Goal: Task Accomplishment & Management: Use online tool/utility

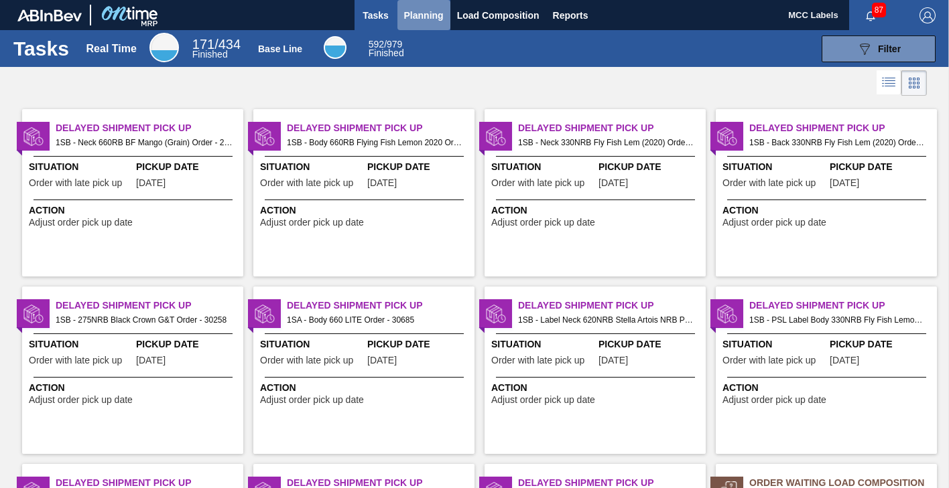
click at [415, 17] on span "Planning" at bounding box center [424, 15] width 40 height 16
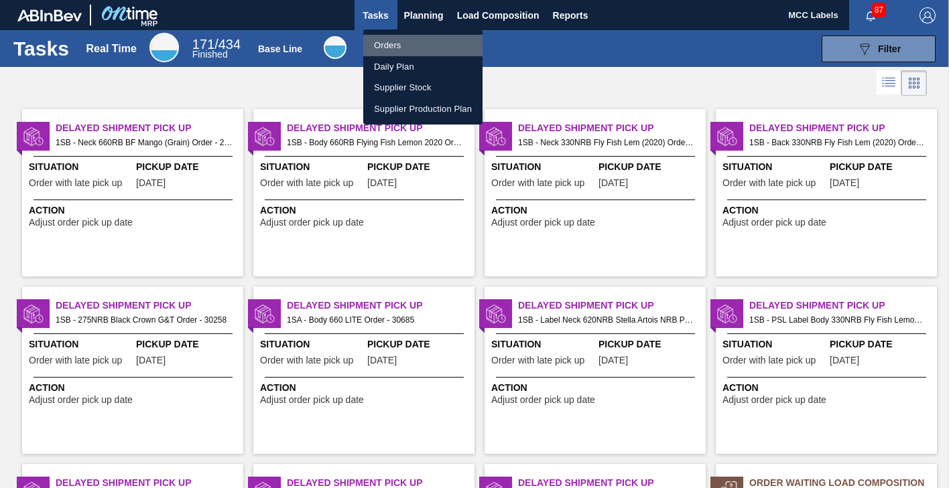
click at [390, 42] on li "Orders" at bounding box center [422, 45] width 119 height 21
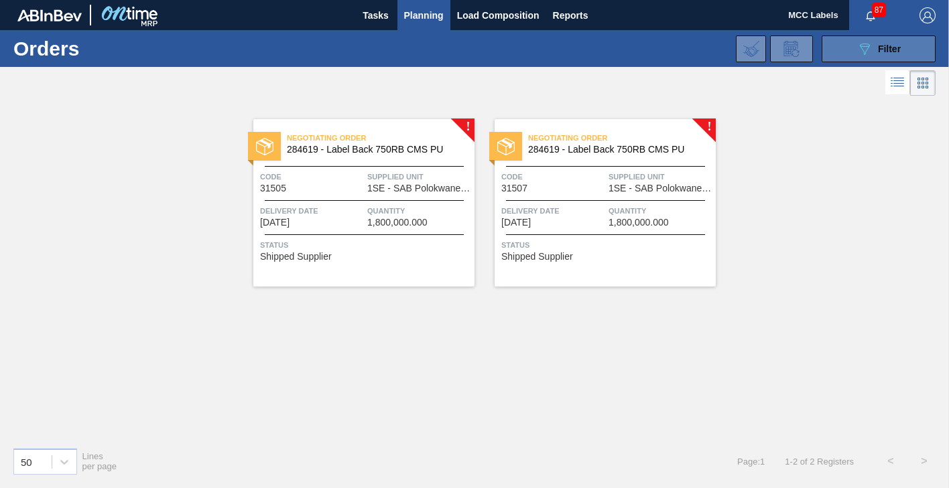
click at [855, 48] on button "089F7B8B-B2A5-4AFE-B5C0-19BA573D28AC Filter" at bounding box center [878, 49] width 114 height 27
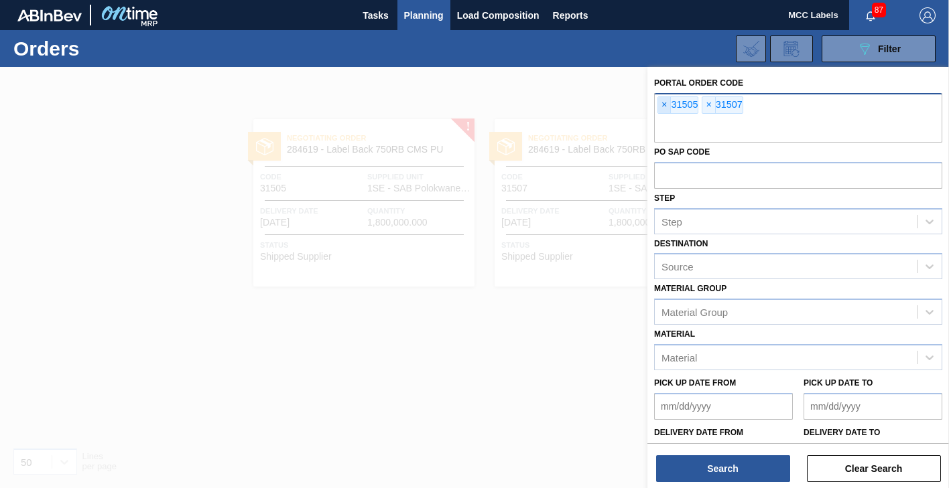
click at [659, 105] on span "×" at bounding box center [664, 105] width 13 height 16
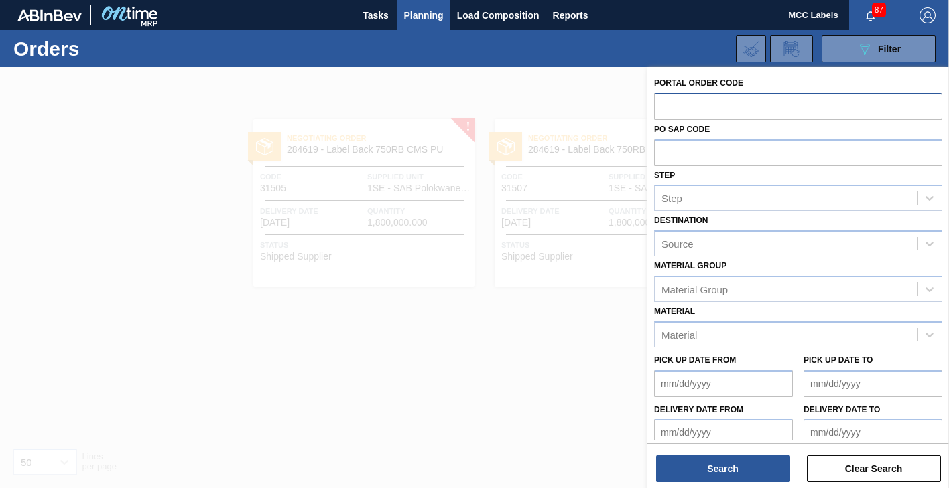
click at [663, 105] on input "text" at bounding box center [798, 105] width 288 height 25
type input "31548"
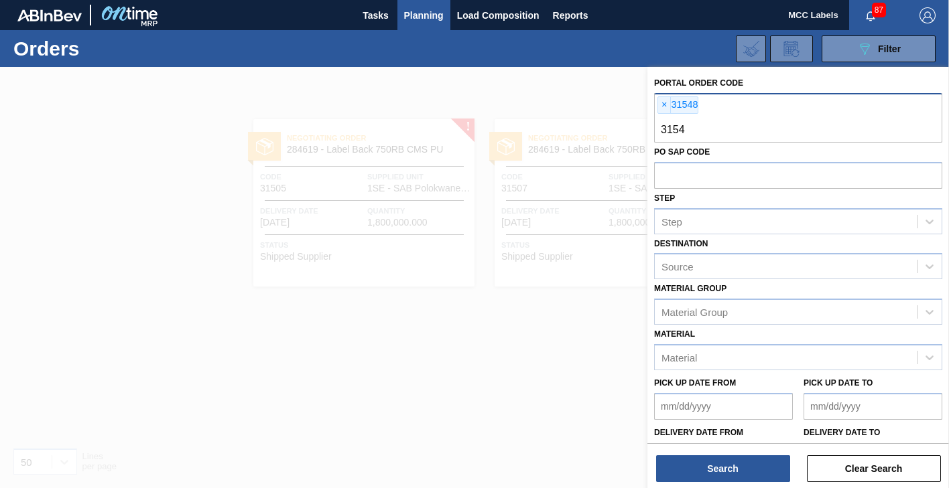
type input "31547"
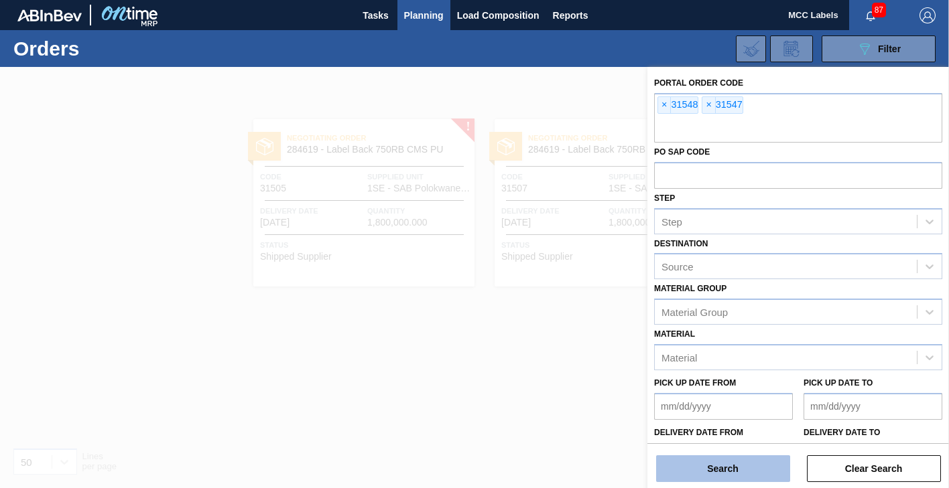
click at [726, 465] on button "Search" at bounding box center [723, 469] width 134 height 27
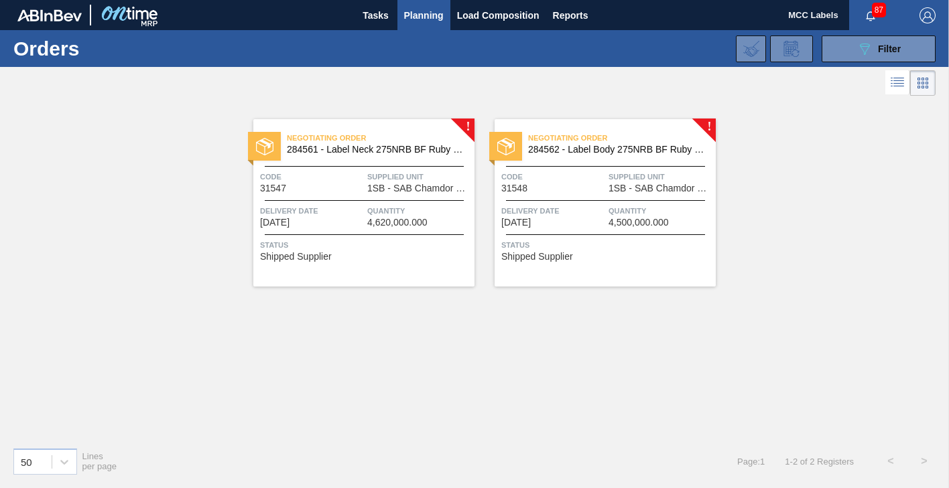
click at [351, 190] on div "Code 31547" at bounding box center [312, 181] width 104 height 23
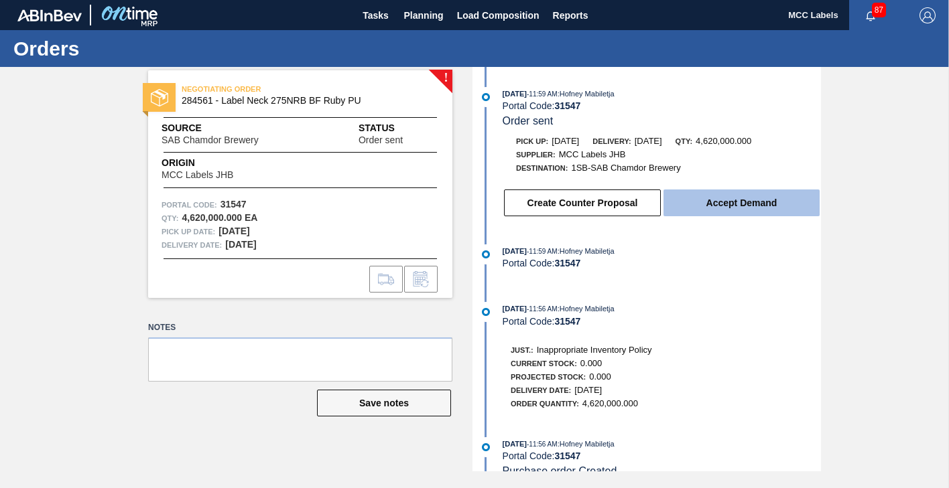
click at [724, 202] on button "Accept Demand" at bounding box center [741, 203] width 156 height 27
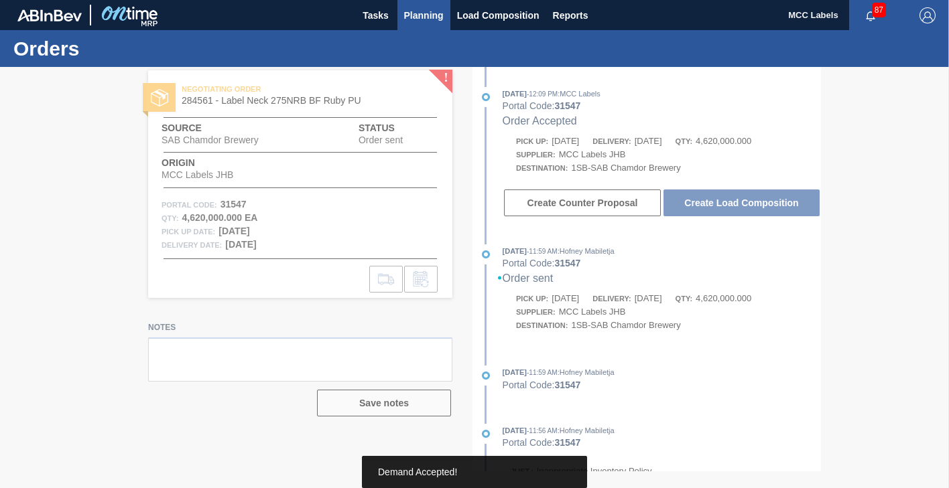
click at [416, 13] on span "Planning" at bounding box center [424, 15] width 40 height 16
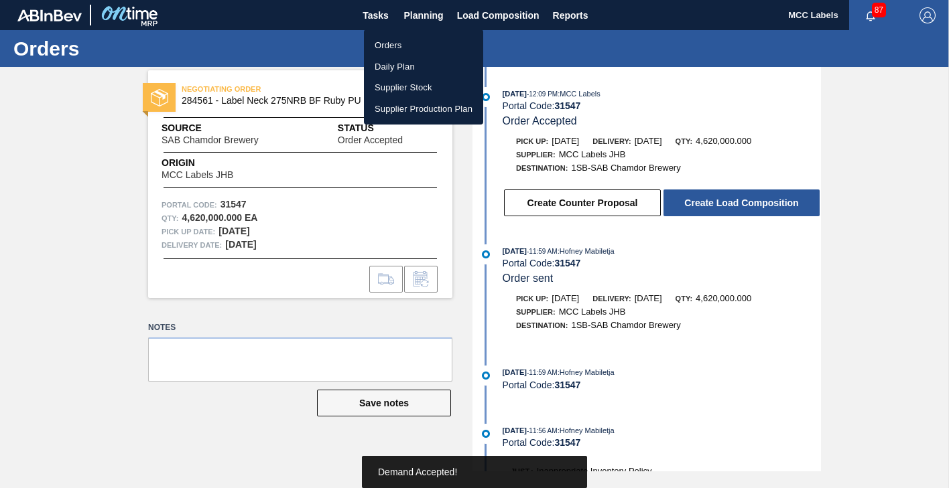
click at [397, 39] on li "Orders" at bounding box center [423, 45] width 119 height 21
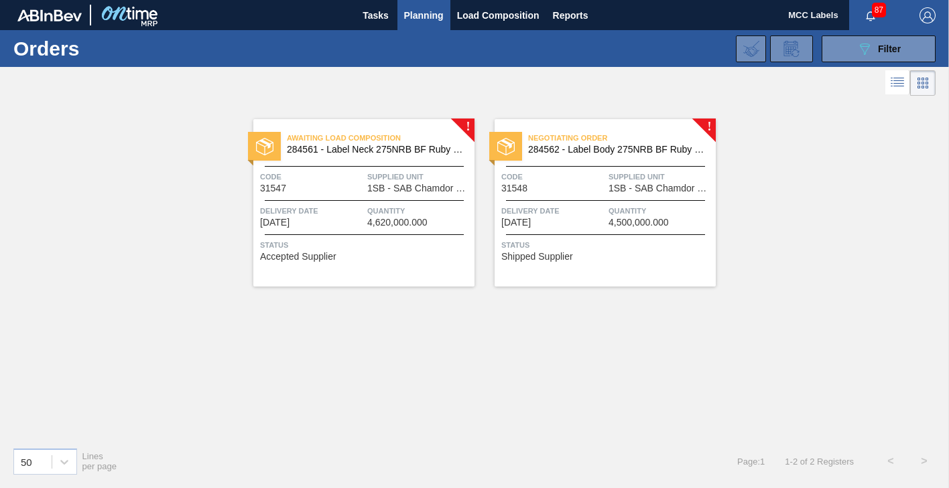
click at [564, 216] on span "Delivery Date" at bounding box center [553, 210] width 104 height 13
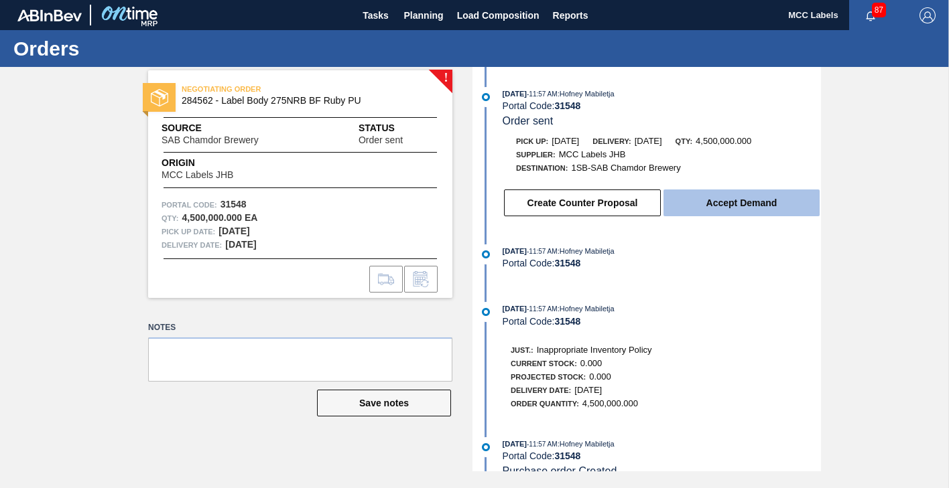
click at [706, 204] on button "Accept Demand" at bounding box center [741, 203] width 156 height 27
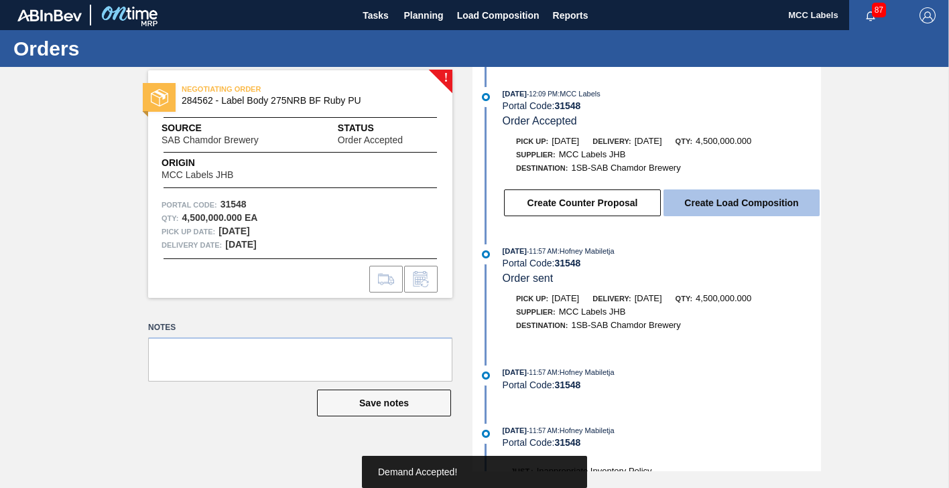
click at [734, 202] on button "Create Load Composition" at bounding box center [741, 203] width 156 height 27
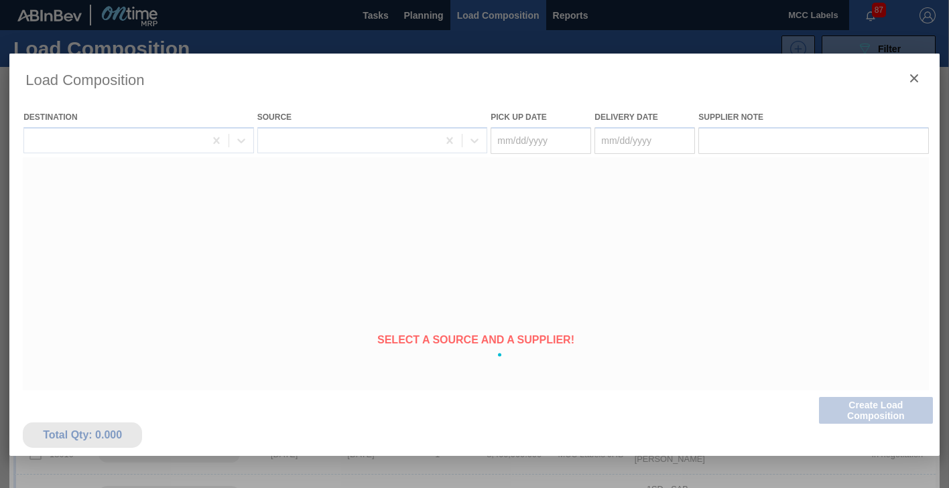
type Date "[DATE]"
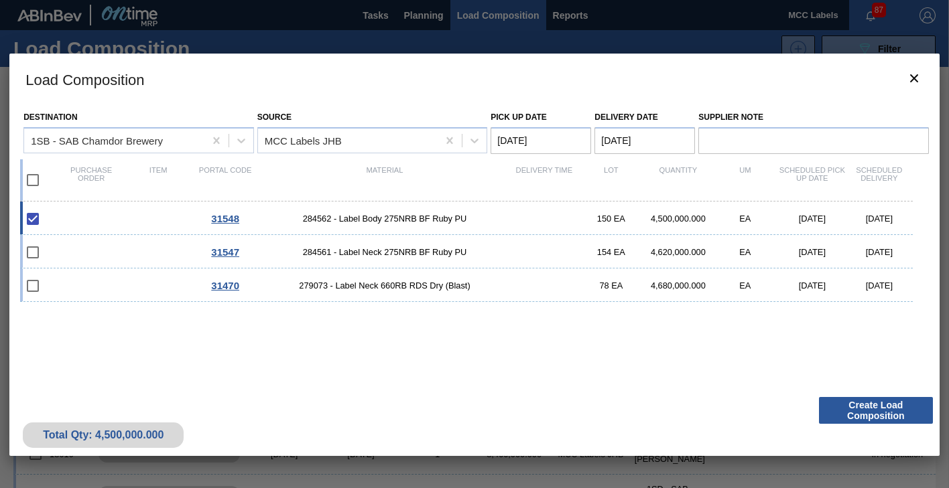
click at [35, 178] on input "checkbox" at bounding box center [33, 180] width 28 height 28
checkbox input "true"
click at [28, 277] on input "checkbox" at bounding box center [33, 286] width 28 height 28
checkbox input "true"
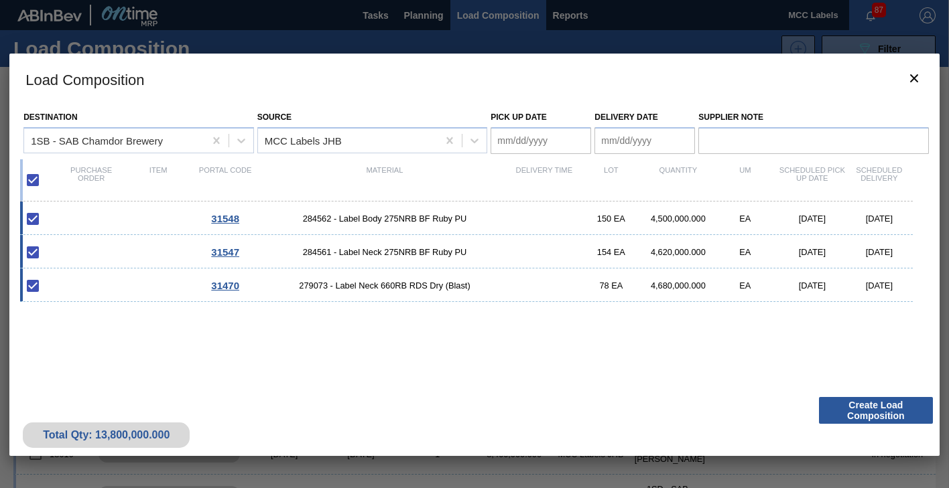
click at [34, 174] on input "checkbox" at bounding box center [33, 180] width 28 height 28
checkbox input "false"
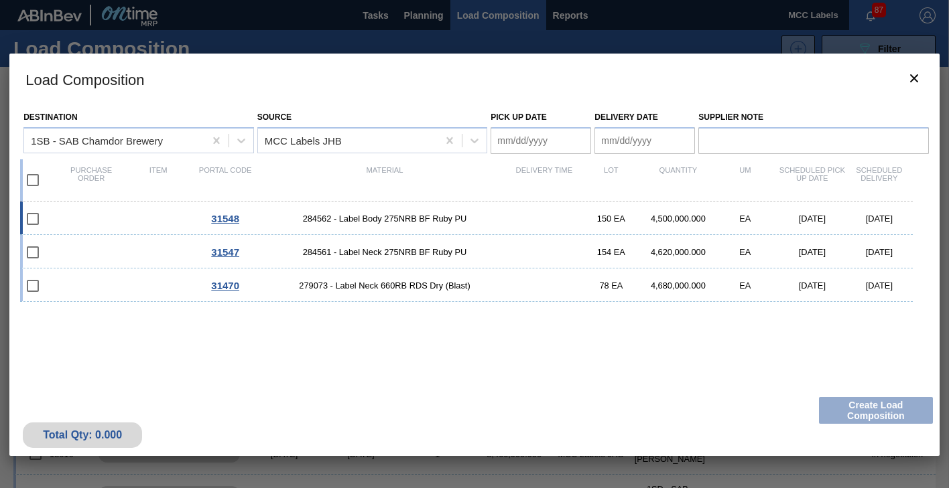
click at [92, 218] on div "31548 284562 - Label Body 275NRB BF Ruby PU 150 EA 4,500,000.000 EA [DATE] [DAT…" at bounding box center [466, 219] width 892 height 34
type Date "[DATE]"
checkbox input "true"
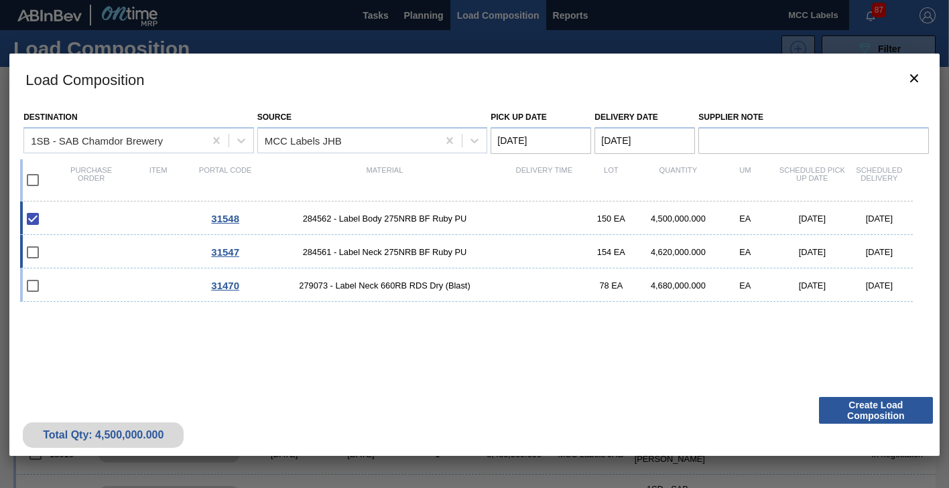
click at [100, 253] on div "31547 284561 - Label Neck 275NRB BF Ruby PU 154 EA 4,620,000.000 EA [DATE] [DAT…" at bounding box center [466, 252] width 892 height 34
checkbox input "true"
click at [572, 139] on Date "[DATE]" at bounding box center [540, 140] width 101 height 27
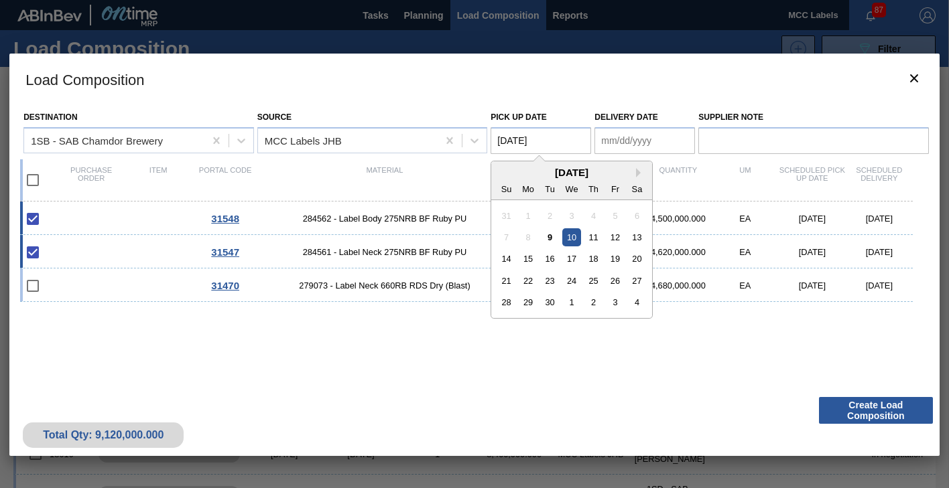
click at [569, 233] on div "10" at bounding box center [572, 237] width 18 height 18
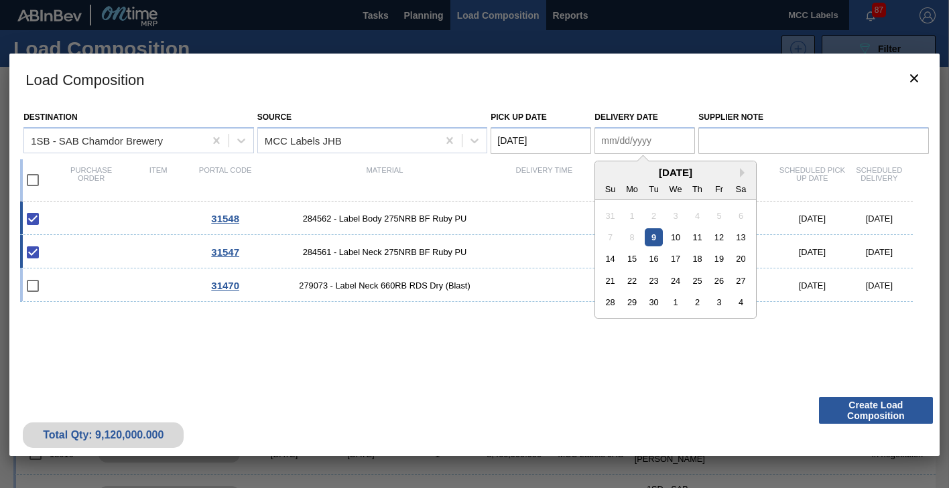
click at [605, 136] on Date "Delivery Date" at bounding box center [644, 140] width 101 height 27
click at [675, 235] on div "10" at bounding box center [676, 237] width 18 height 18
type Date "[DATE]"
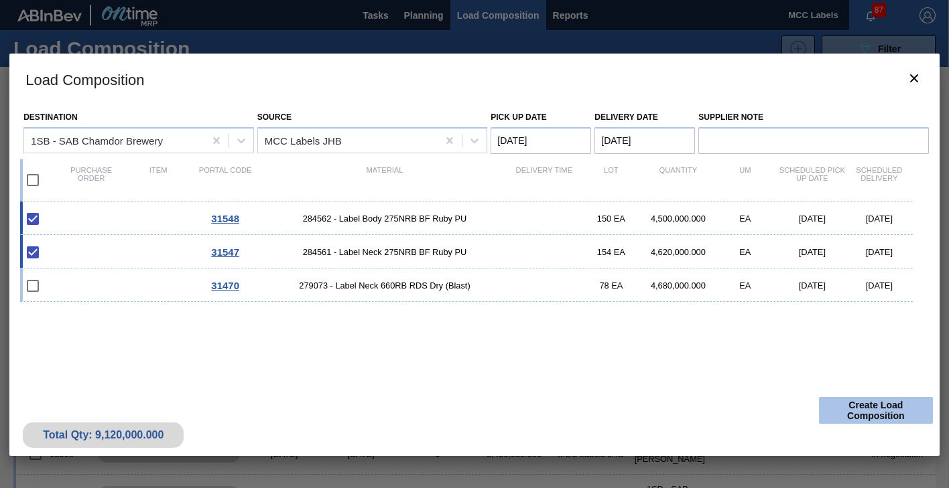
click at [862, 415] on button "Create Load Composition" at bounding box center [876, 410] width 114 height 27
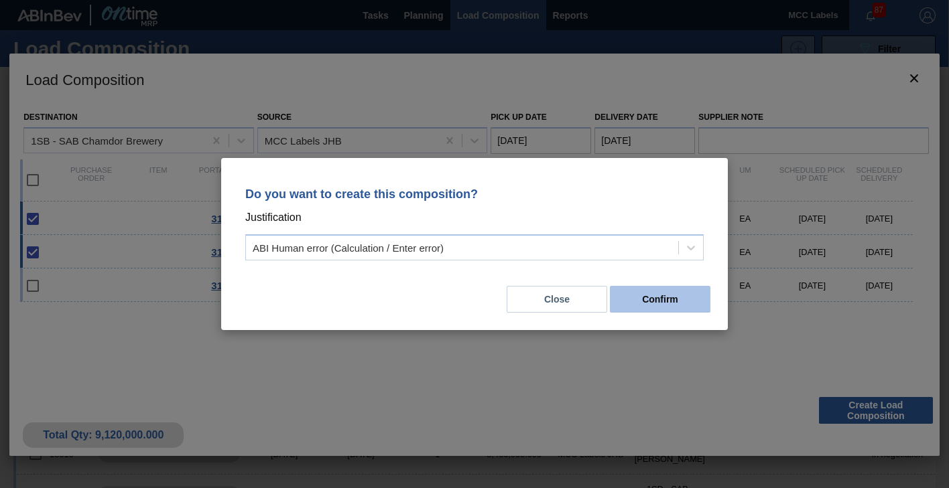
click at [641, 302] on button "Confirm" at bounding box center [660, 299] width 101 height 27
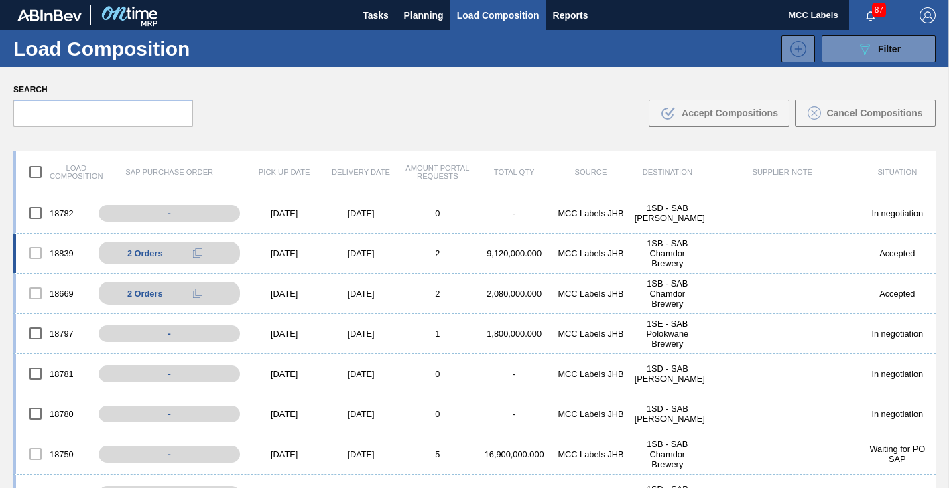
click at [525, 251] on div "9,120,000.000" at bounding box center [514, 254] width 76 height 10
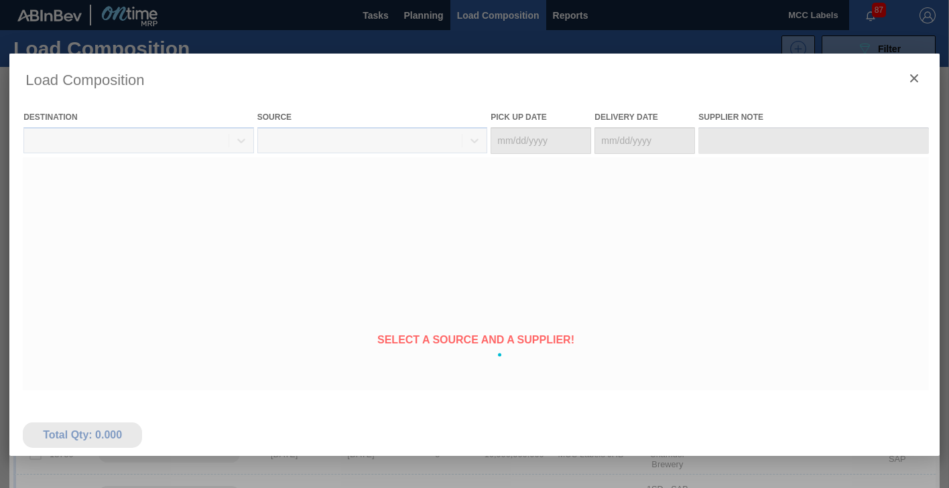
type Date "[DATE]"
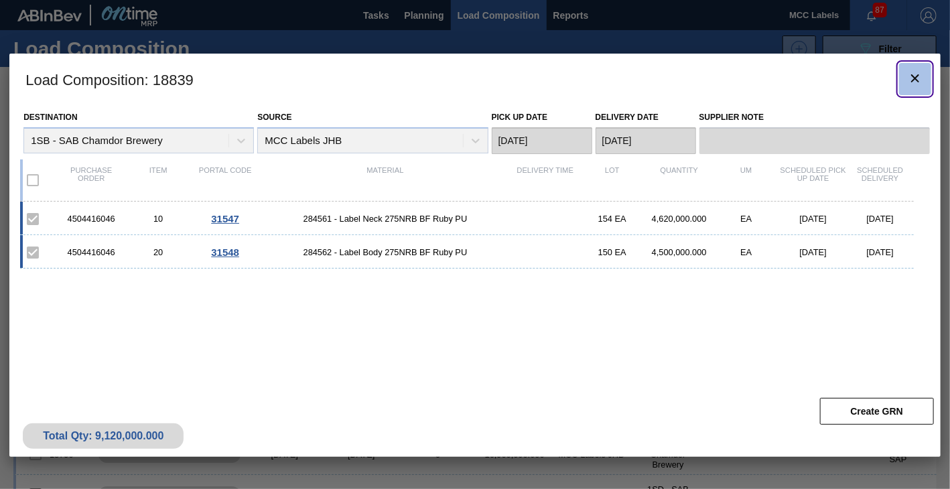
click at [909, 75] on icon "botão de ícone" at bounding box center [915, 78] width 16 height 16
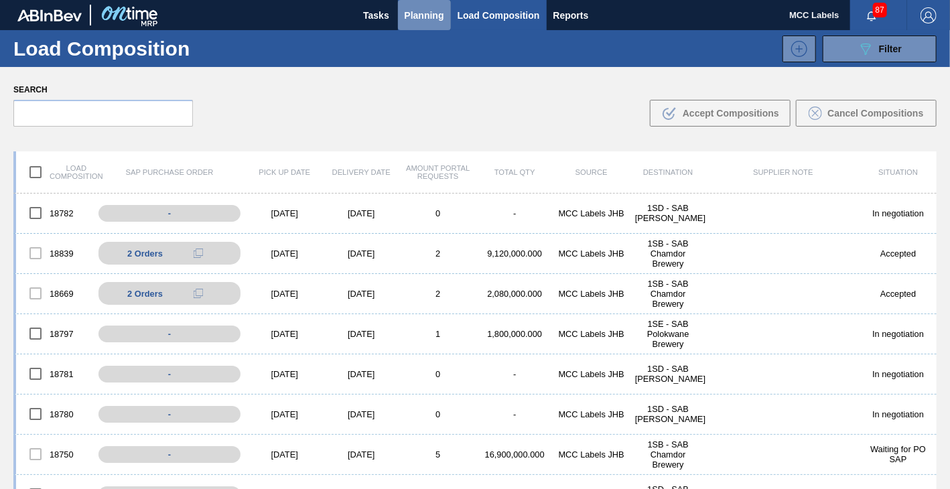
click at [425, 14] on span "Planning" at bounding box center [425, 15] width 40 height 16
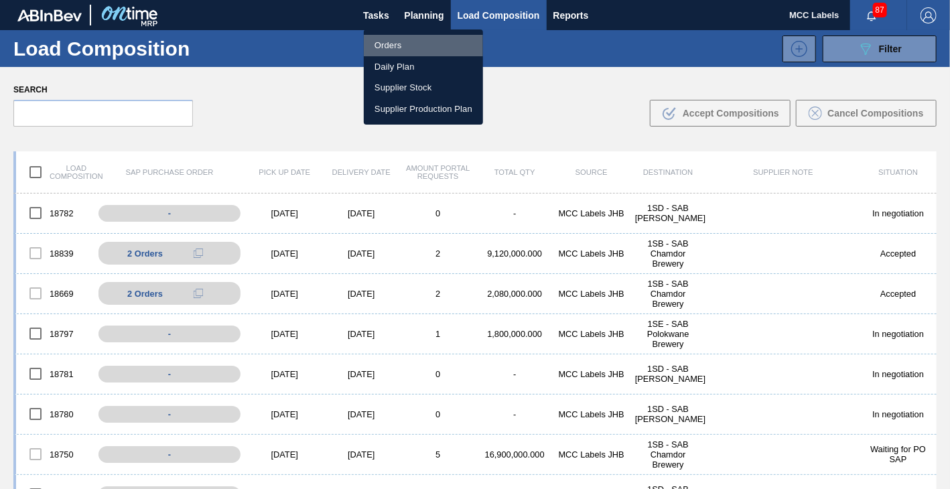
click at [389, 46] on li "Orders" at bounding box center [423, 45] width 119 height 21
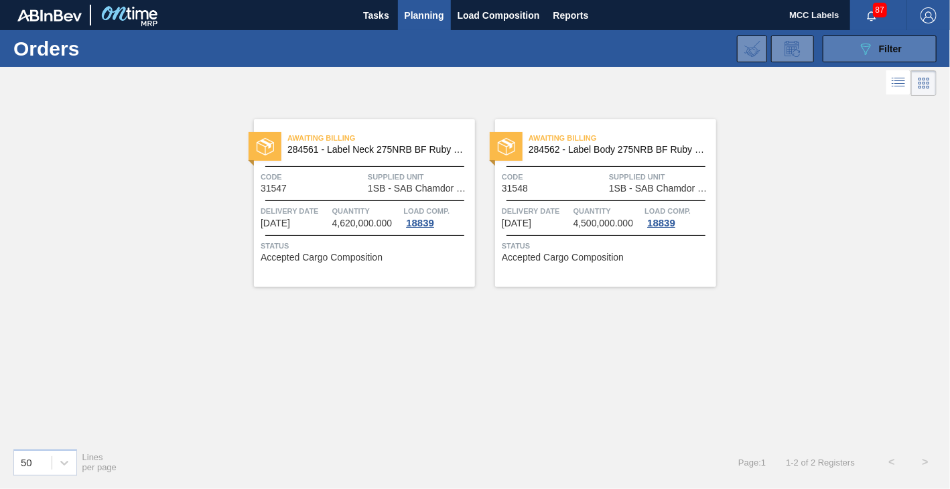
click at [839, 54] on button "089F7B8B-B2A5-4AFE-B5C0-19BA573D28AC Filter" at bounding box center [880, 49] width 114 height 27
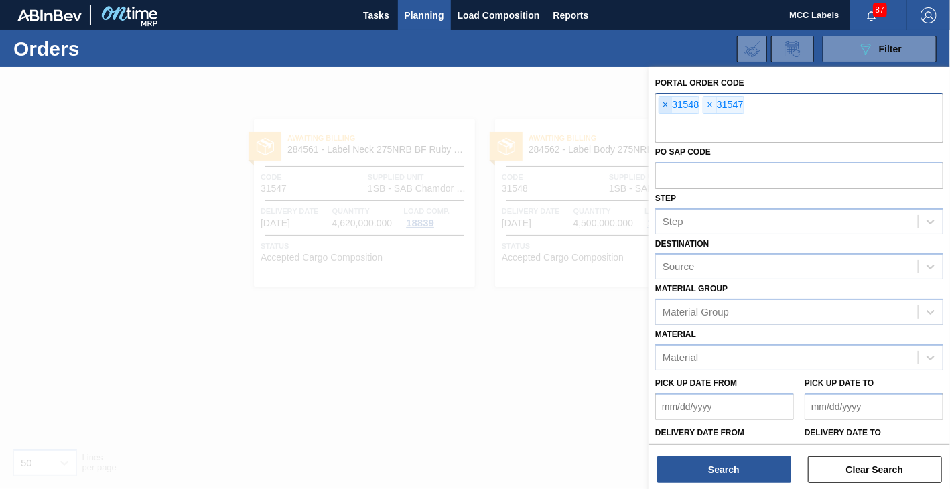
click at [665, 100] on span "×" at bounding box center [665, 105] width 13 height 16
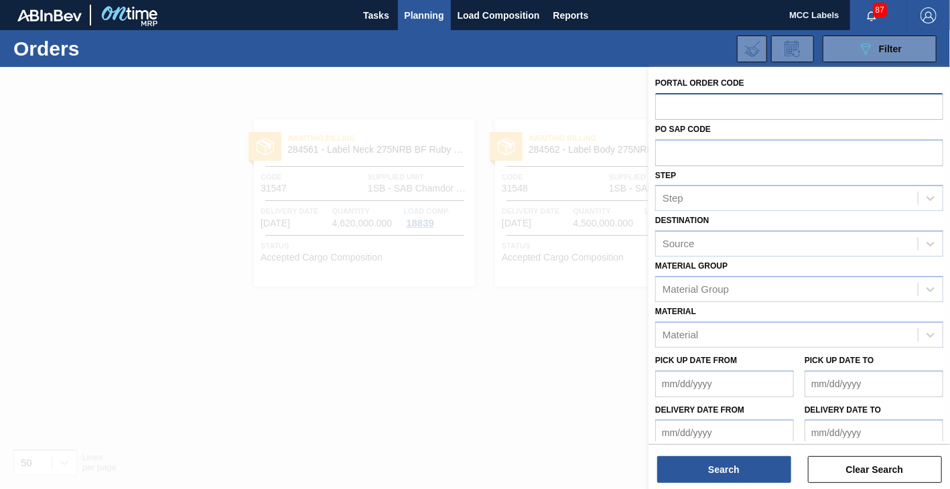
click at [667, 108] on input "text" at bounding box center [799, 105] width 288 height 25
type input "31507"
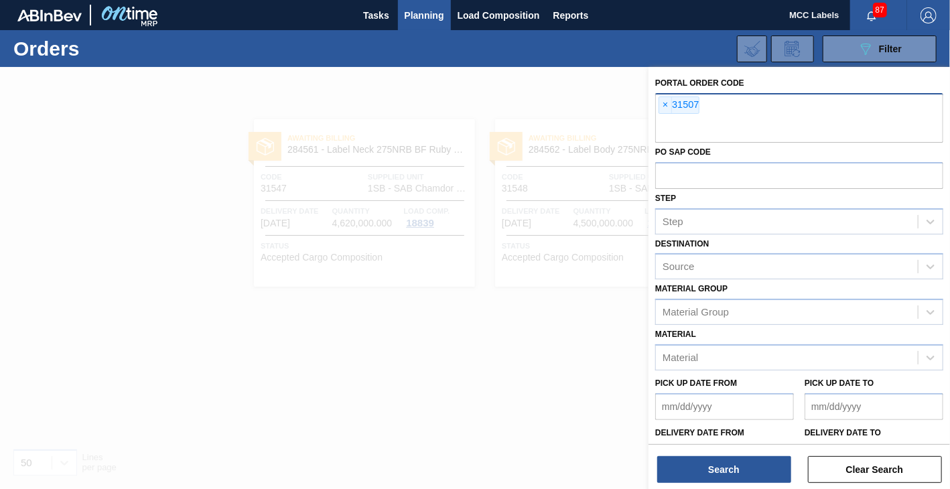
click at [716, 121] on input "text" at bounding box center [799, 129] width 288 height 25
type input "31506"
click at [675, 130] on input "text" at bounding box center [799, 129] width 288 height 25
type input "31508"
click at [681, 132] on input "text" at bounding box center [799, 129] width 288 height 25
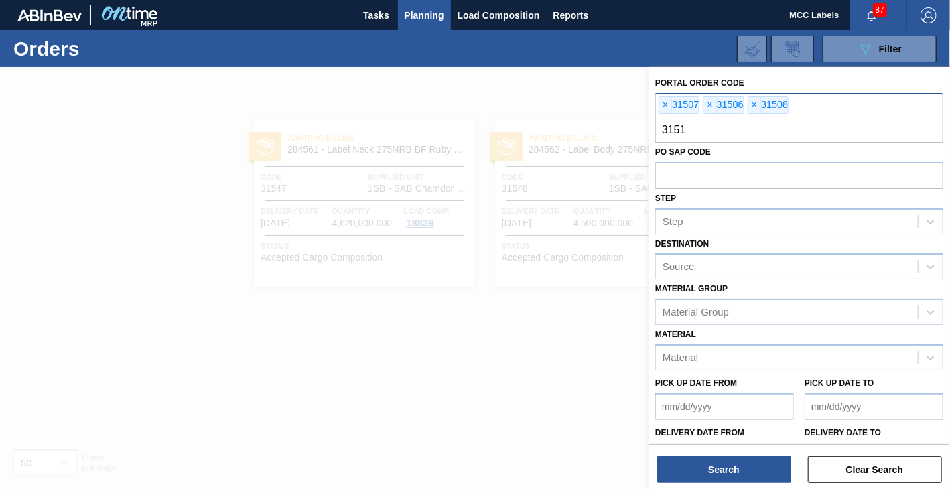
type input "31510"
click at [852, 107] on div "× 31507 × 31506 × 31508 × 31510" at bounding box center [799, 118] width 288 height 50
type input "31511"
click at [687, 121] on input "text" at bounding box center [799, 129] width 288 height 25
type input "31505"
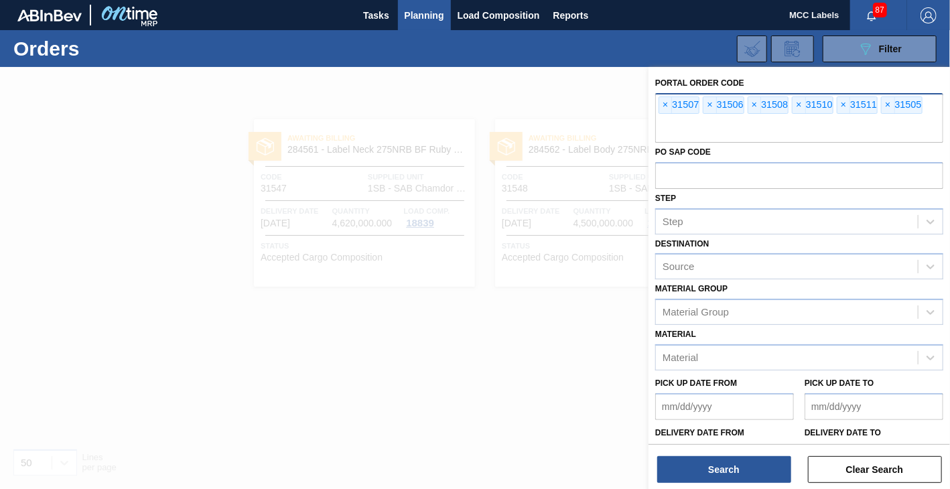
click at [740, 126] on input "text" at bounding box center [799, 129] width 288 height 25
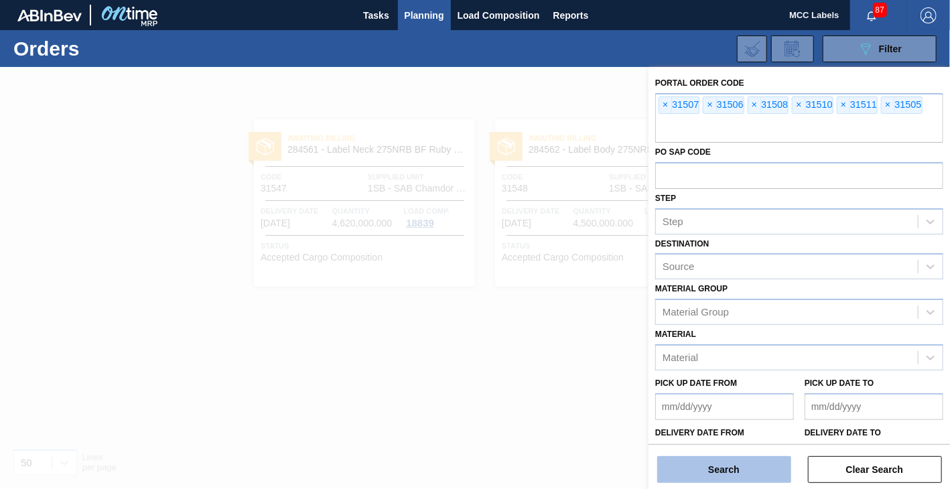
click at [692, 460] on button "Search" at bounding box center [724, 469] width 134 height 27
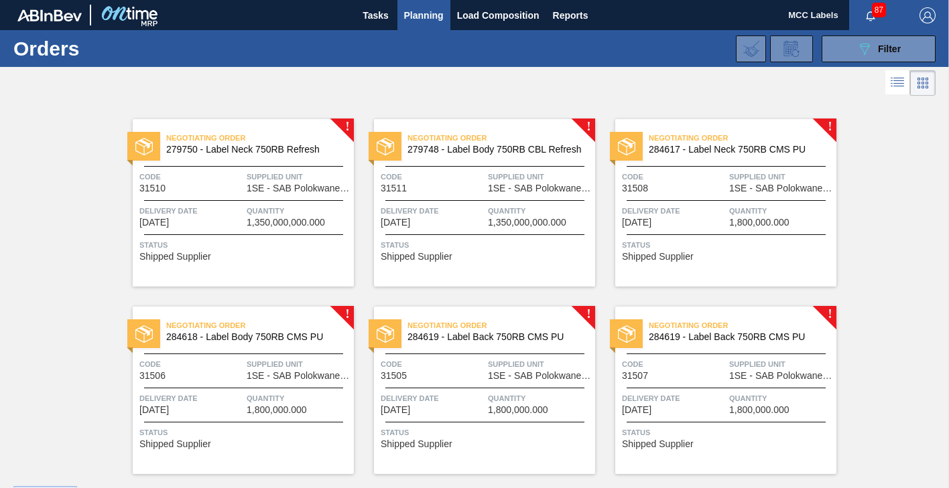
click at [478, 398] on span "Delivery Date" at bounding box center [433, 398] width 104 height 13
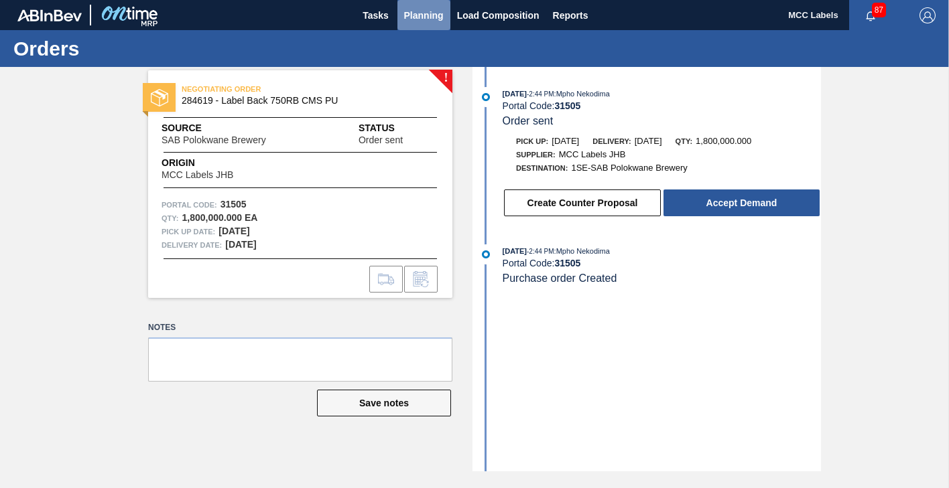
drag, startPoint x: 419, startPoint y: 7, endPoint x: 379, endPoint y: 37, distance: 49.9
click at [419, 8] on span "Planning" at bounding box center [424, 15] width 40 height 16
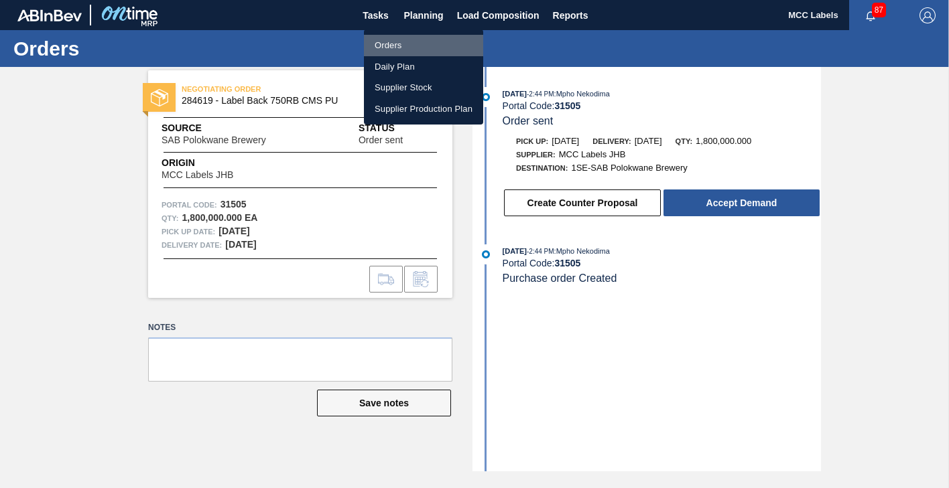
click at [376, 46] on li "Orders" at bounding box center [423, 45] width 119 height 21
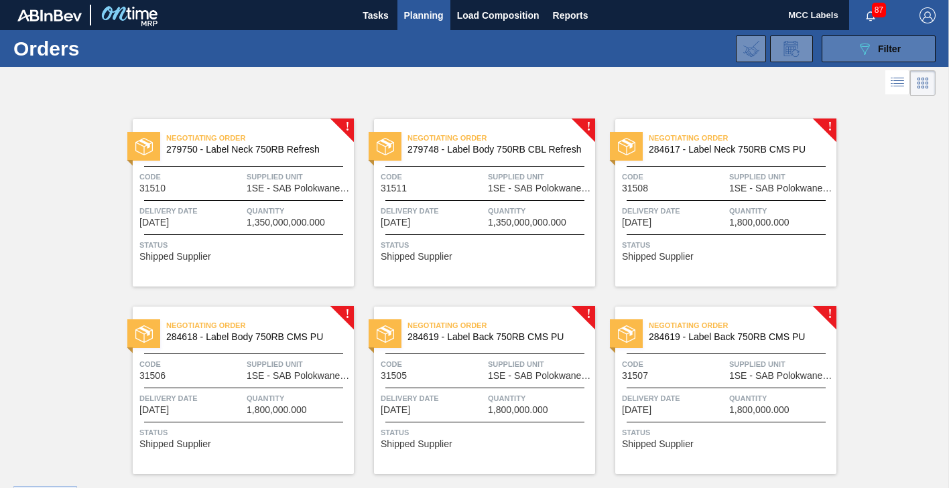
click at [832, 49] on button "089F7B8B-B2A5-4AFE-B5C0-19BA573D28AC Filter" at bounding box center [878, 49] width 114 height 27
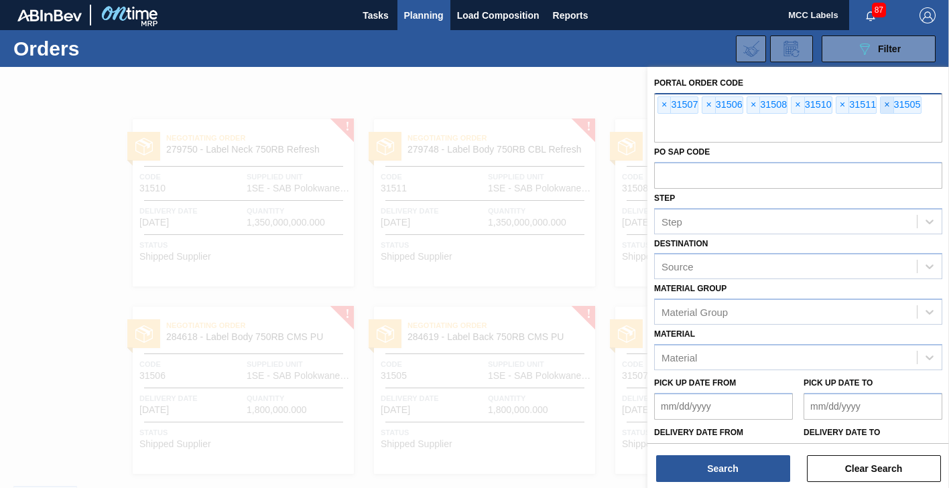
click at [886, 106] on span "×" at bounding box center [886, 105] width 13 height 16
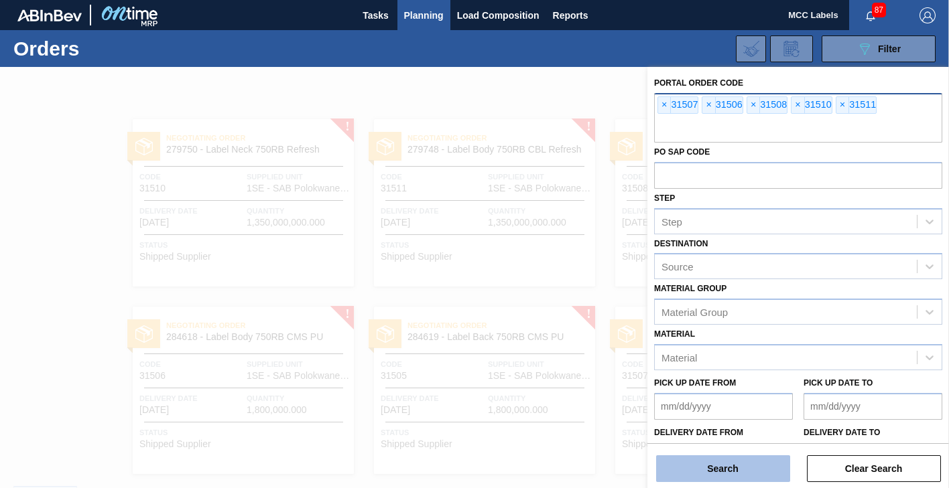
click at [722, 465] on button "Search" at bounding box center [723, 469] width 134 height 27
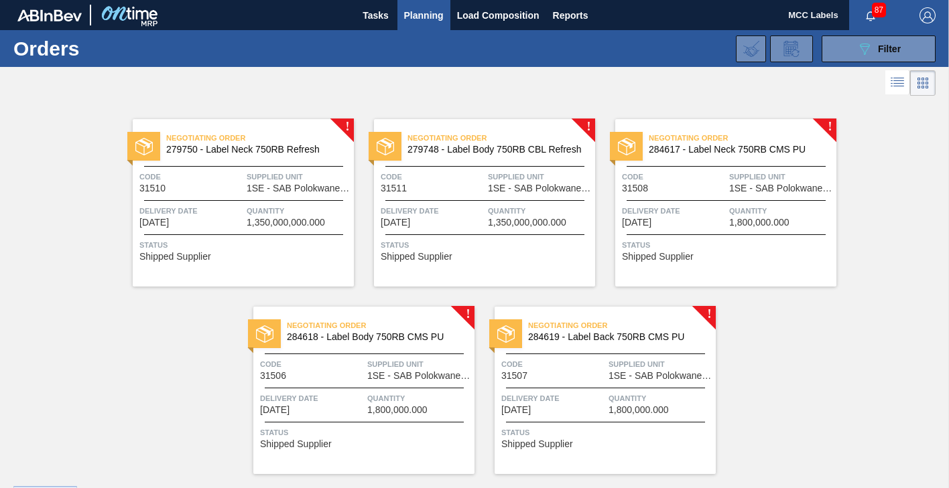
click at [282, 193] on span "1SE - SAB Polokwane Brewery" at bounding box center [299, 189] width 104 height 10
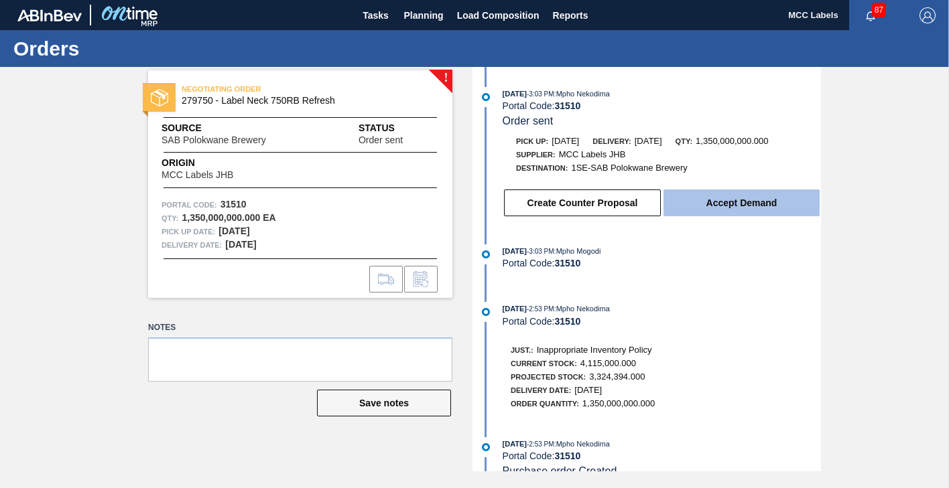
click at [761, 204] on button "Accept Demand" at bounding box center [741, 203] width 156 height 27
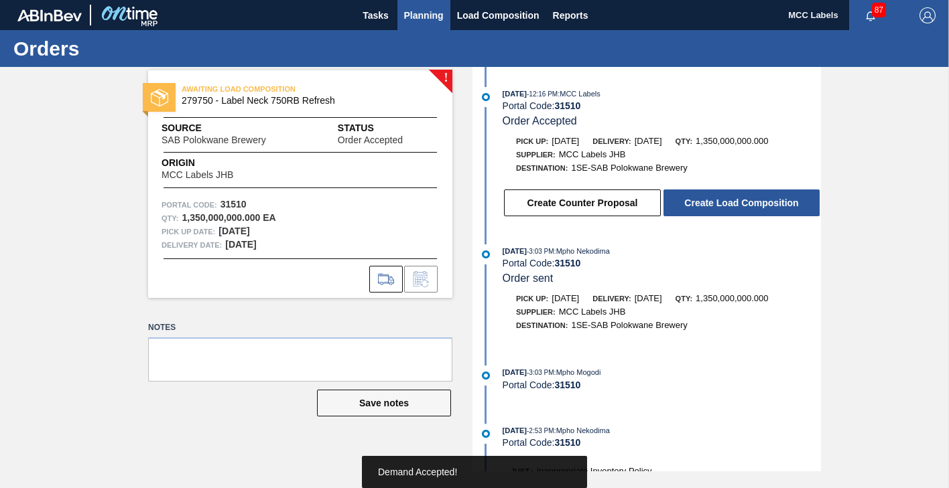
click at [414, 15] on span "Planning" at bounding box center [424, 15] width 40 height 16
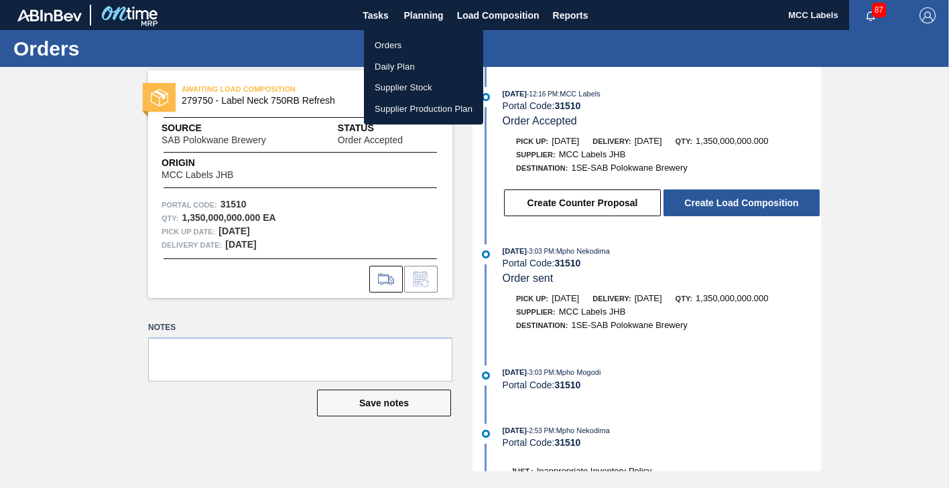
click at [386, 44] on li "Orders" at bounding box center [423, 45] width 119 height 21
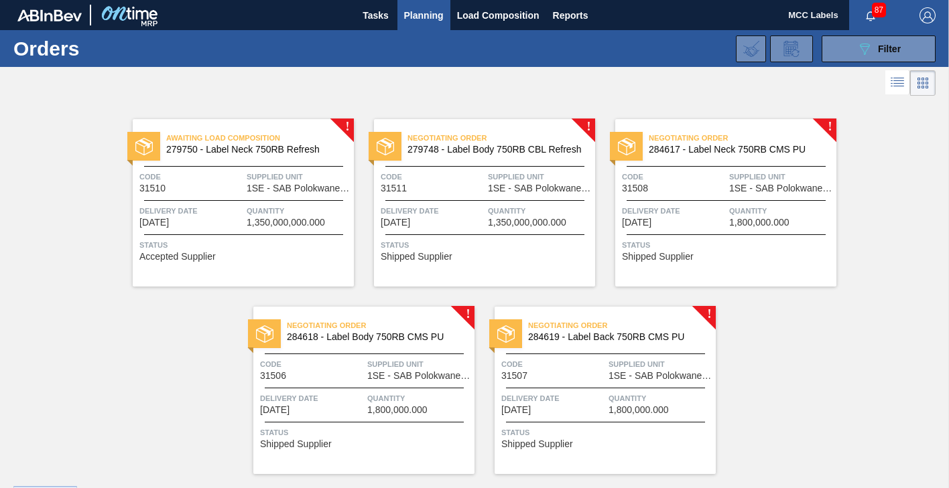
click at [468, 221] on div "Delivery Date [DATE]" at bounding box center [433, 215] width 104 height 23
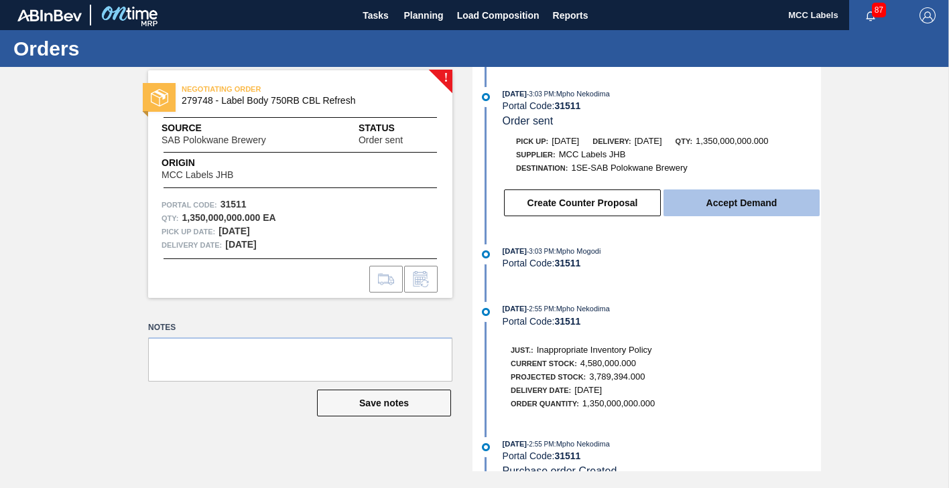
click at [777, 207] on button "Accept Demand" at bounding box center [741, 203] width 156 height 27
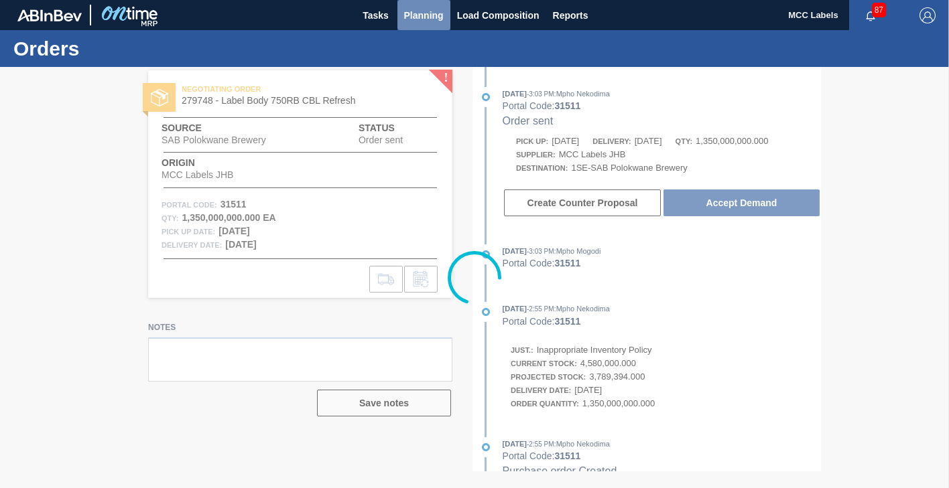
click at [421, 17] on span "Planning" at bounding box center [424, 15] width 40 height 16
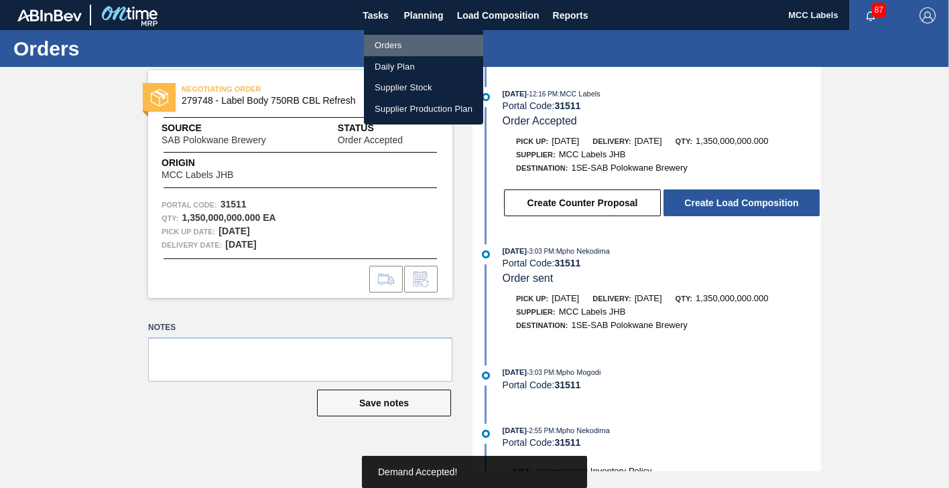
click at [386, 44] on li "Orders" at bounding box center [423, 45] width 119 height 21
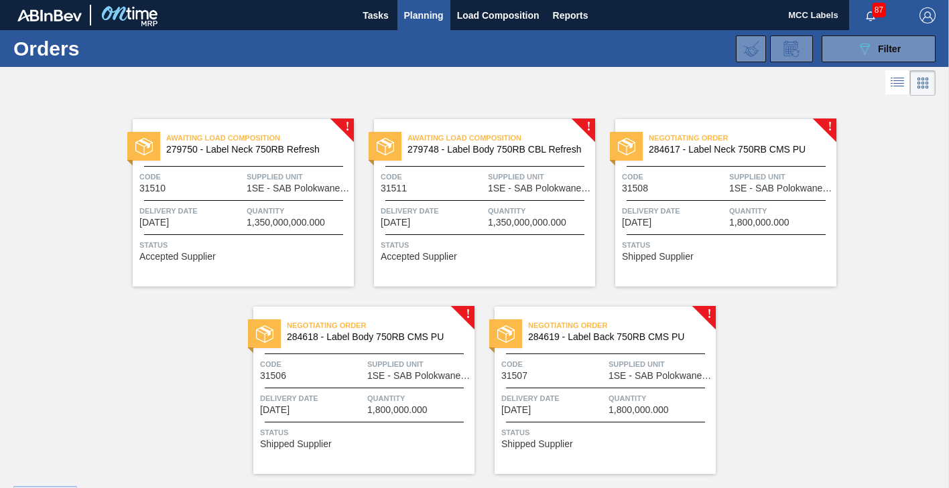
click at [736, 218] on span "1,800,000.000" at bounding box center [759, 223] width 60 height 10
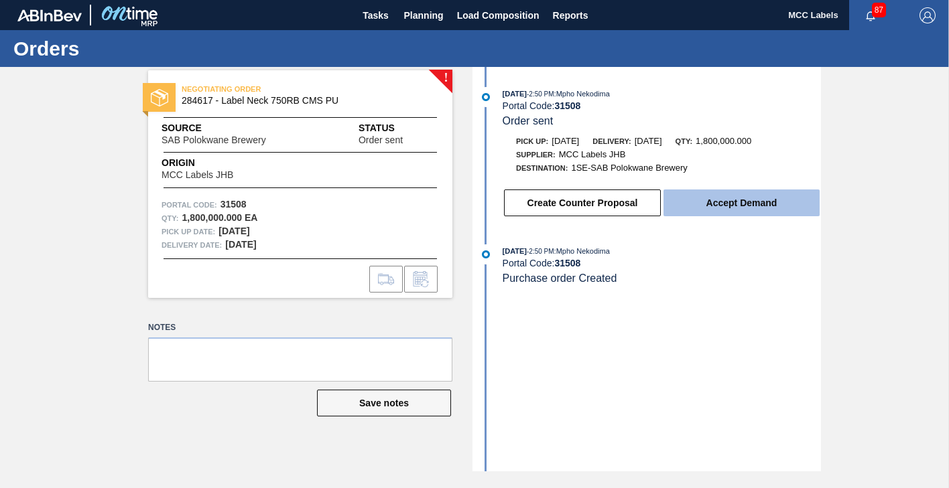
click at [749, 209] on button "Accept Demand" at bounding box center [741, 203] width 156 height 27
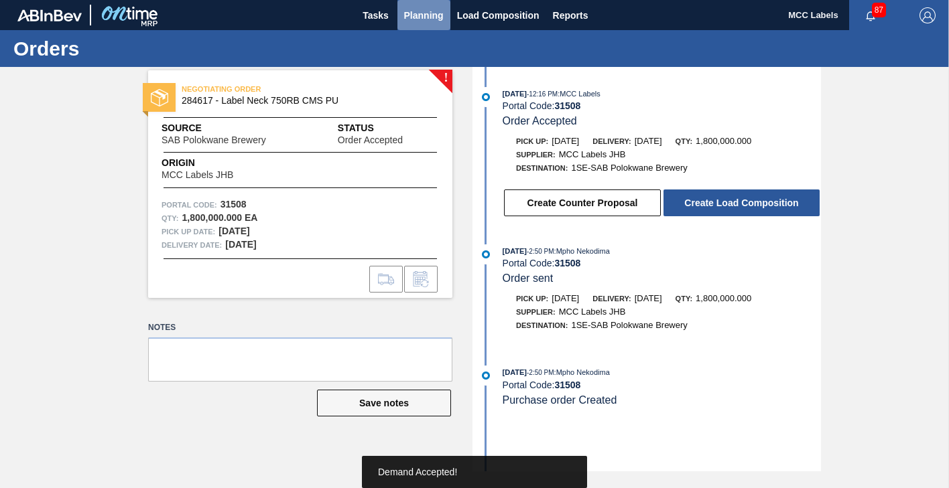
click at [414, 14] on span "Planning" at bounding box center [424, 15] width 40 height 16
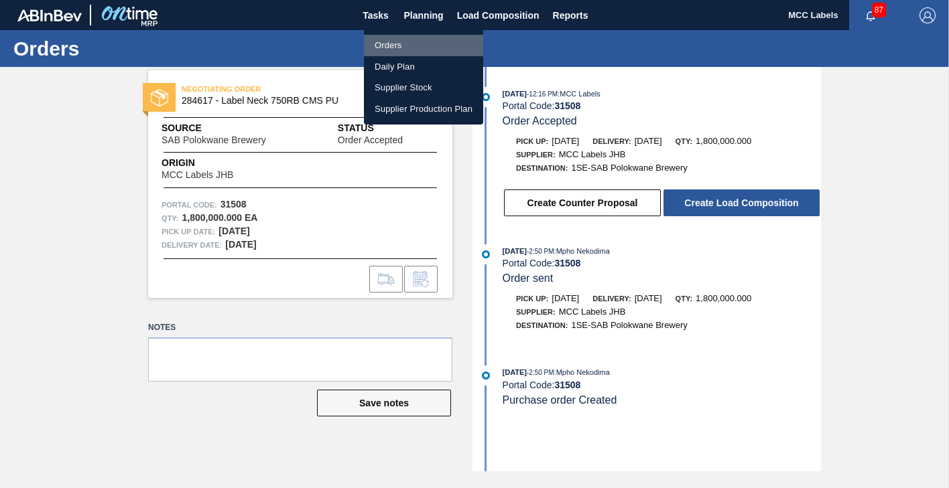
click at [391, 45] on li "Orders" at bounding box center [423, 45] width 119 height 21
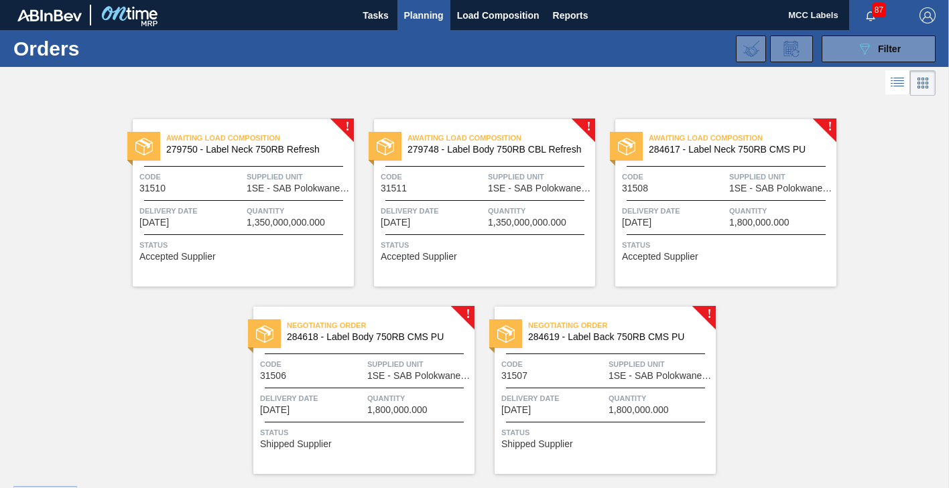
click at [336, 409] on div "Delivery Date [DATE]" at bounding box center [312, 403] width 104 height 23
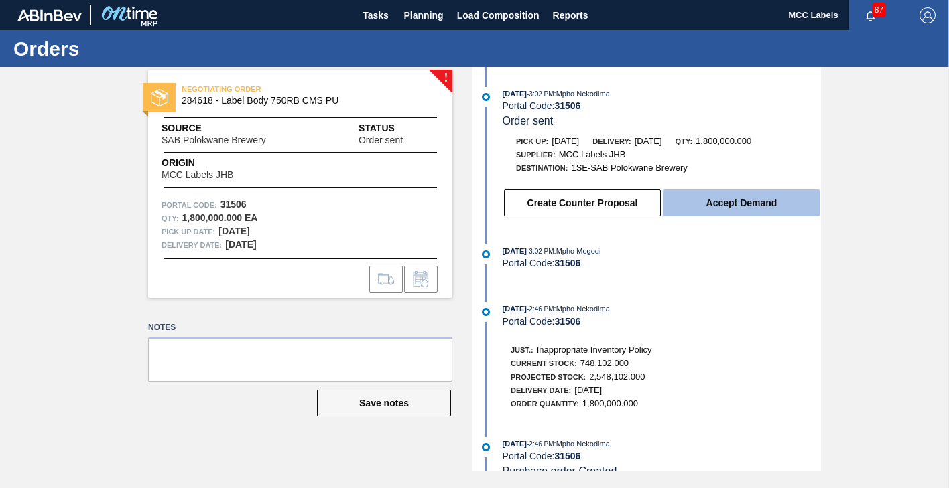
click at [717, 201] on button "Accept Demand" at bounding box center [741, 203] width 156 height 27
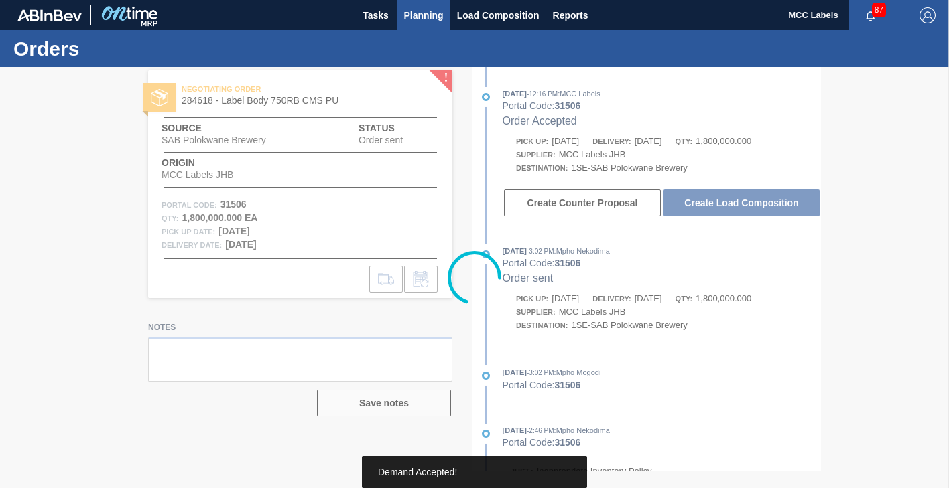
click at [423, 17] on span "Planning" at bounding box center [424, 15] width 40 height 16
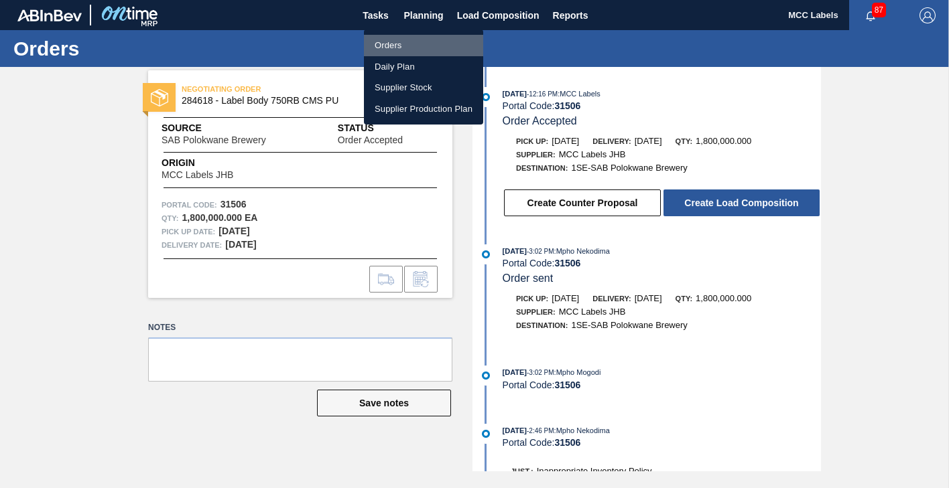
click at [386, 42] on li "Orders" at bounding box center [423, 45] width 119 height 21
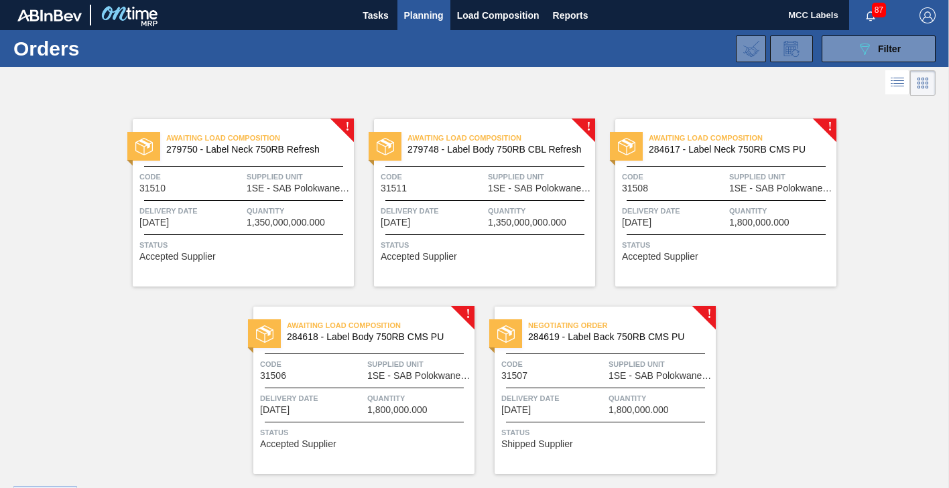
click at [556, 397] on span "Delivery Date" at bounding box center [553, 398] width 104 height 13
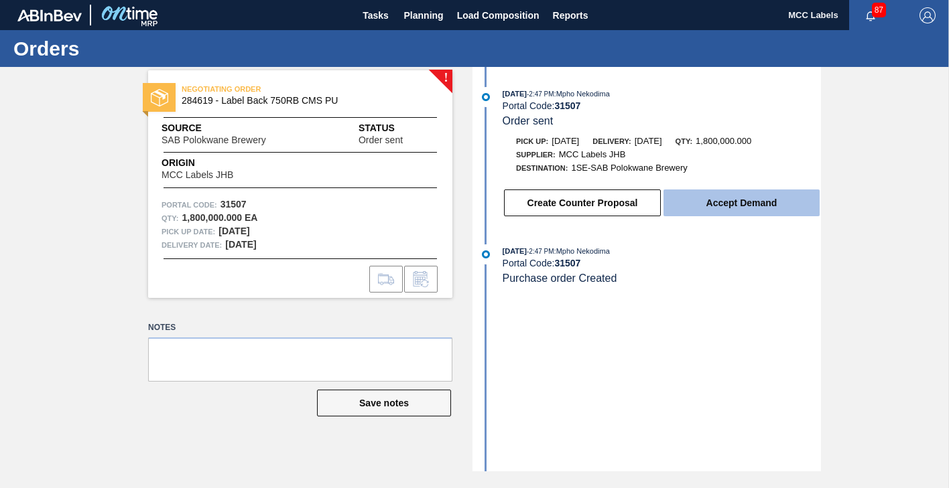
click at [722, 210] on button "Accept Demand" at bounding box center [741, 203] width 156 height 27
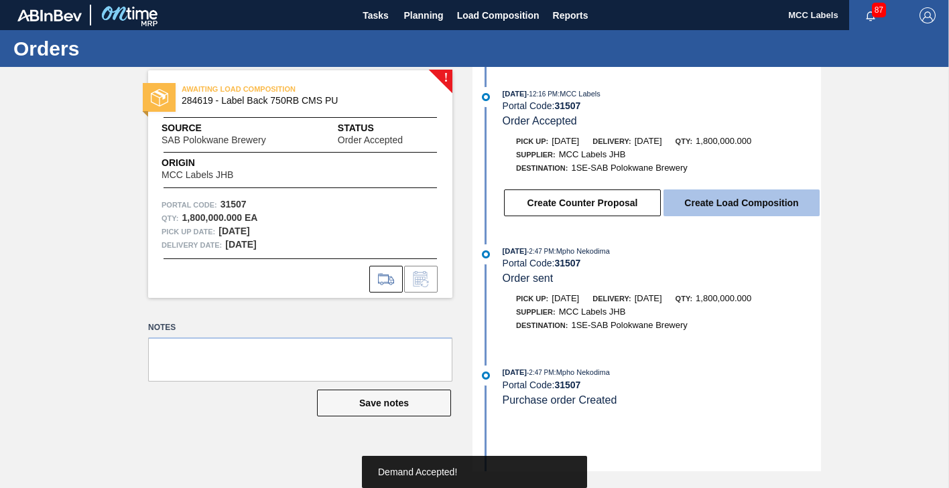
click at [711, 209] on button "Create Load Composition" at bounding box center [741, 203] width 156 height 27
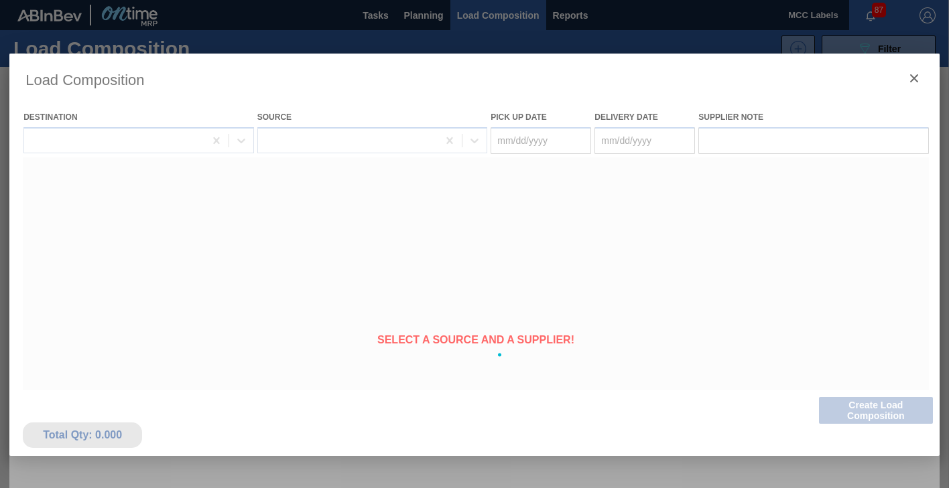
type Date "[DATE]"
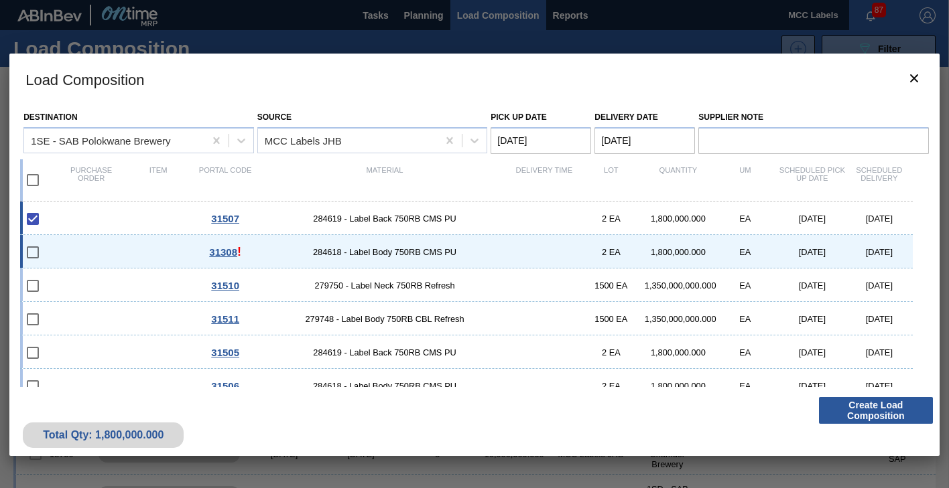
click at [124, 249] on div "31308 ! 284618 - Label Body 750RB CMS PU 2 EA 1,800,000.000 EA [DATE] [DATE]" at bounding box center [466, 252] width 892 height 34
checkbox input "true"
click at [121, 284] on div "31510 279750 - Label Neck 750RB Refresh 1500 EA 1,350,000,000.000 EA [DATE] [DA…" at bounding box center [466, 286] width 892 height 34
checkbox input "true"
click at [117, 315] on div "31511 279748 - Label Body 750RB CBL Refresh 1500 EA 1,350,000,000.000 EA [DATE]…" at bounding box center [466, 319] width 892 height 34
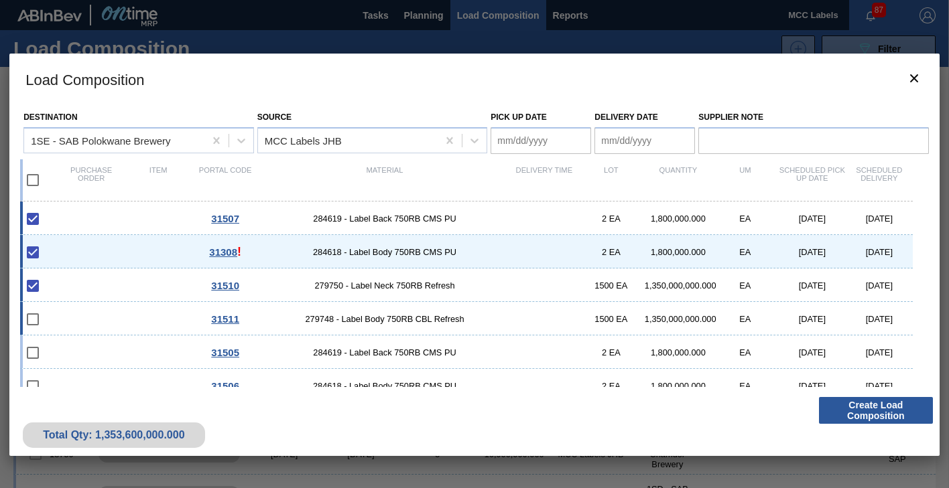
checkbox input "true"
click at [121, 350] on div "31505 284619 - Label Back 750RB CMS PU 2 EA 1,800,000.000 EA [DATE] [DATE]" at bounding box center [466, 353] width 892 height 34
checkbox input "true"
click at [527, 138] on Date "Pick up Date" at bounding box center [540, 140] width 101 height 27
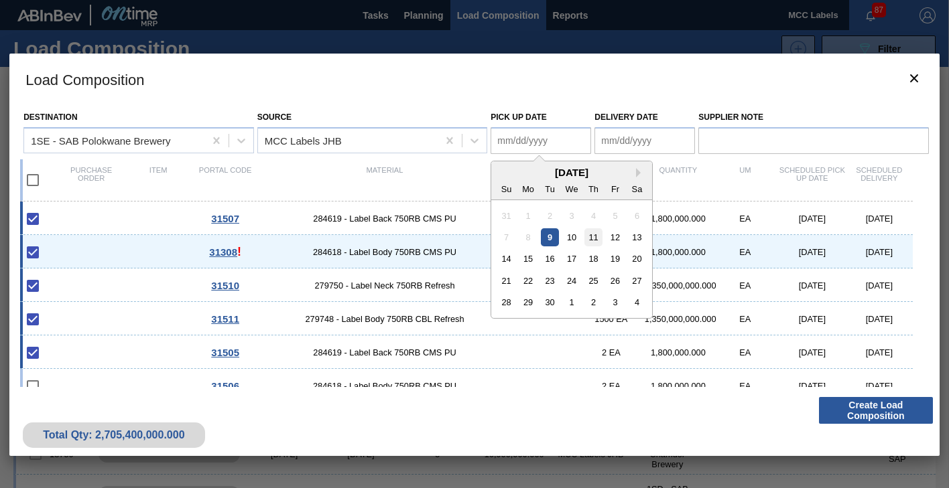
click at [592, 235] on div "11" at bounding box center [593, 237] width 18 height 18
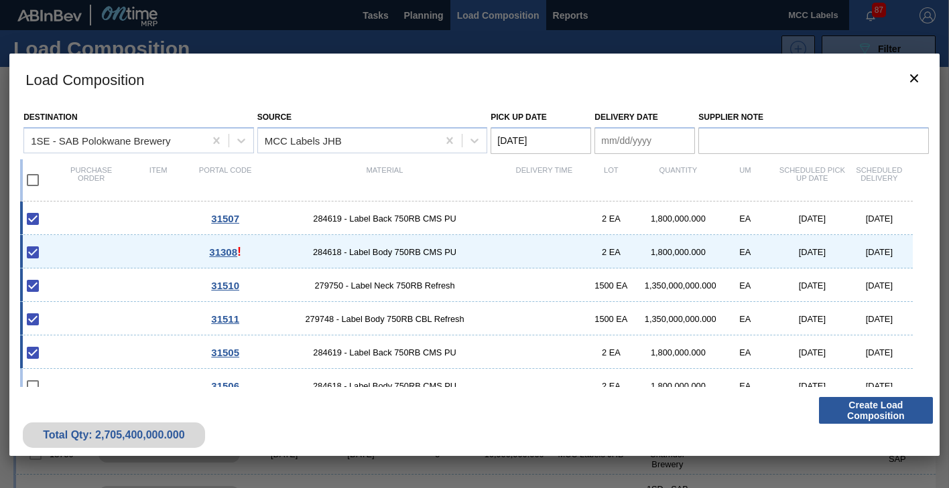
click at [550, 137] on Date "[DATE]" at bounding box center [540, 140] width 101 height 27
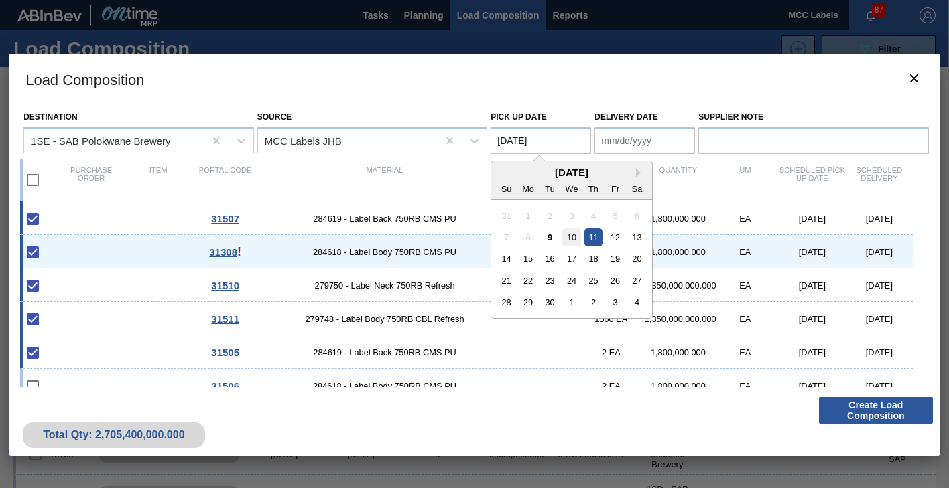
click at [571, 234] on div "10" at bounding box center [572, 237] width 18 height 18
type Date "[DATE]"
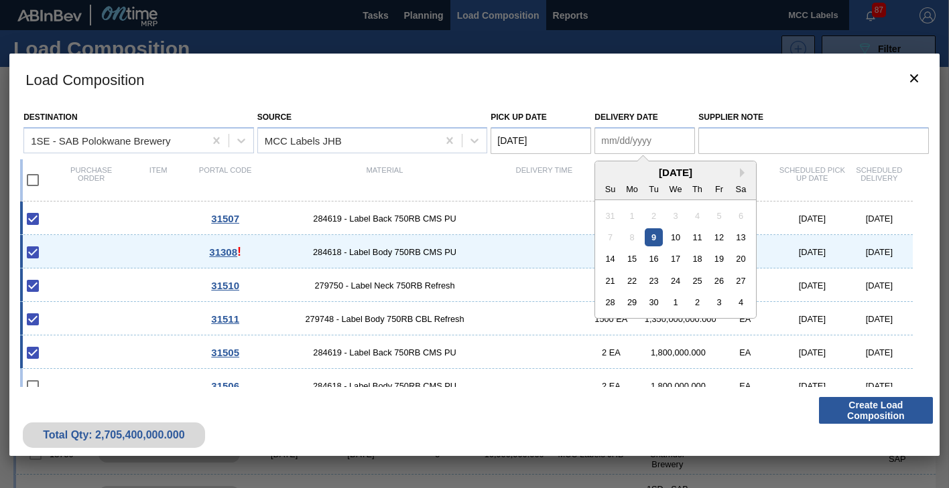
click at [610, 138] on Date "Delivery Date" at bounding box center [644, 140] width 101 height 27
click at [673, 239] on div "10" at bounding box center [676, 237] width 18 height 18
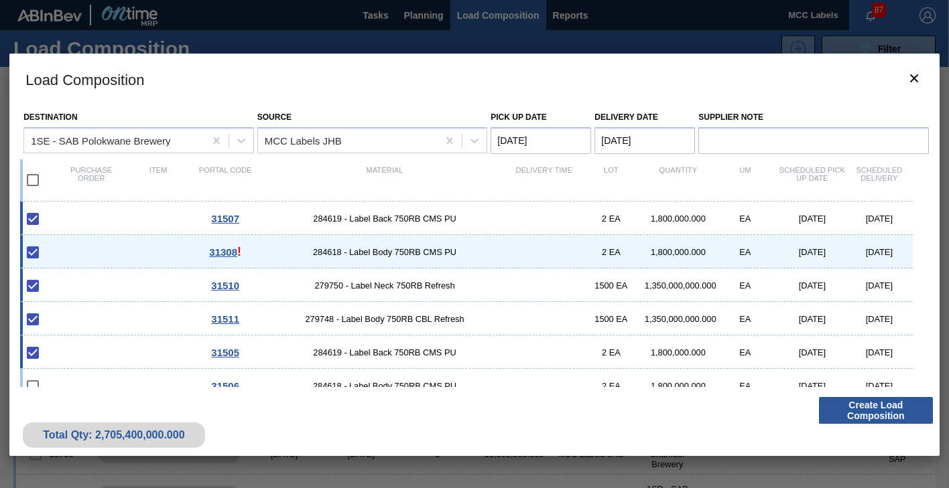
click at [627, 144] on Date "[DATE]" at bounding box center [644, 140] width 101 height 27
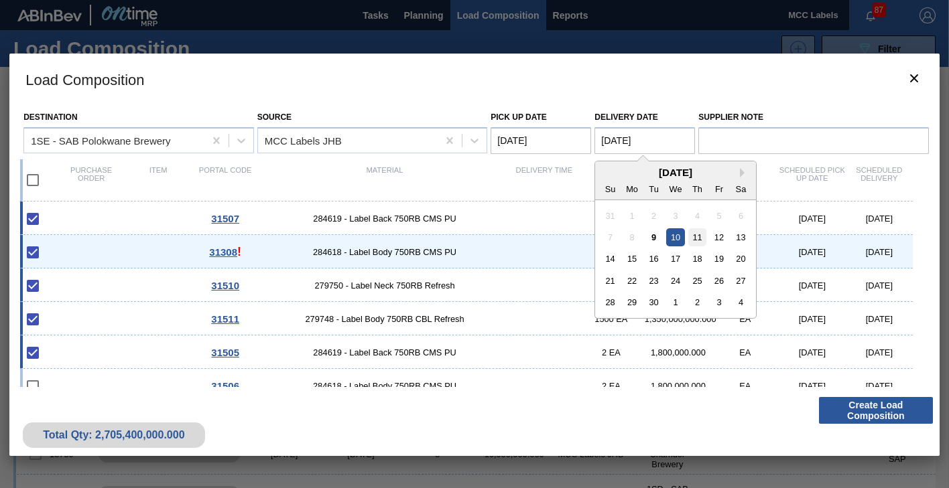
click at [695, 236] on div "11" at bounding box center [697, 237] width 18 height 18
type Date "[DATE]"
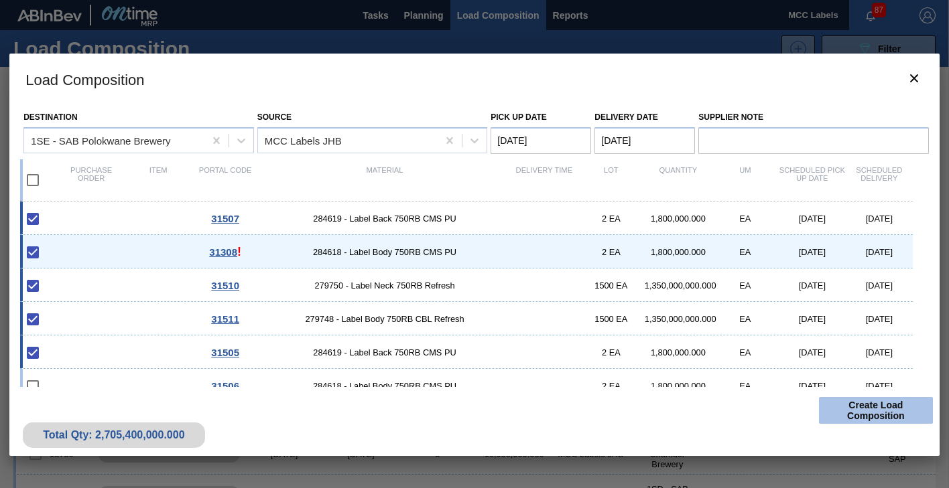
click at [865, 405] on button "Create Load Composition" at bounding box center [876, 410] width 114 height 27
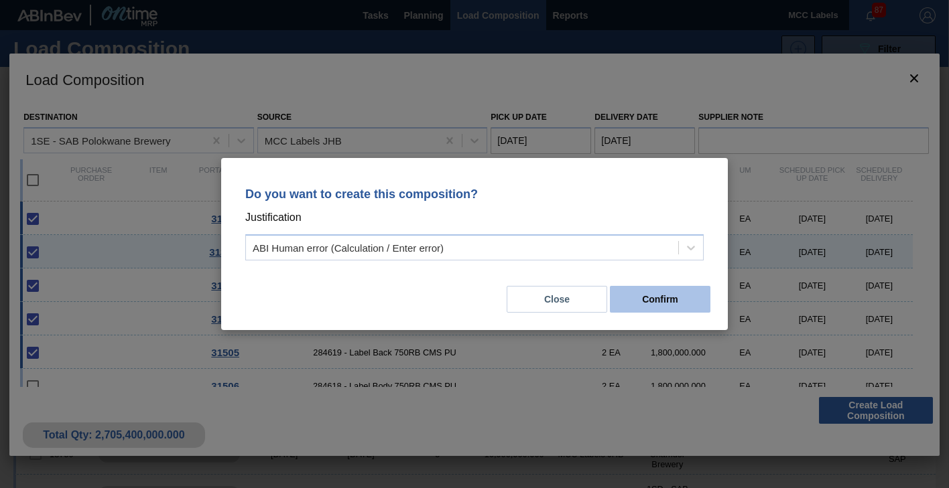
click at [633, 304] on button "Confirm" at bounding box center [660, 299] width 101 height 27
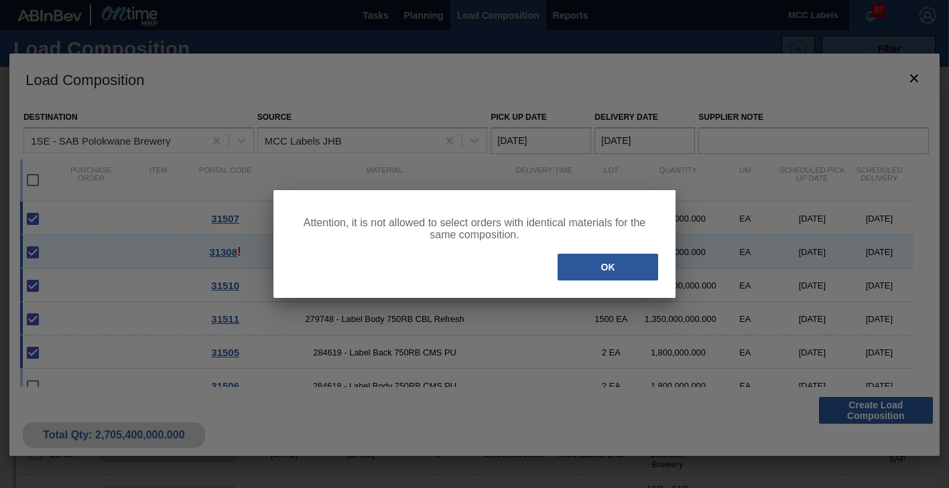
click at [593, 266] on button "OK" at bounding box center [607, 267] width 101 height 27
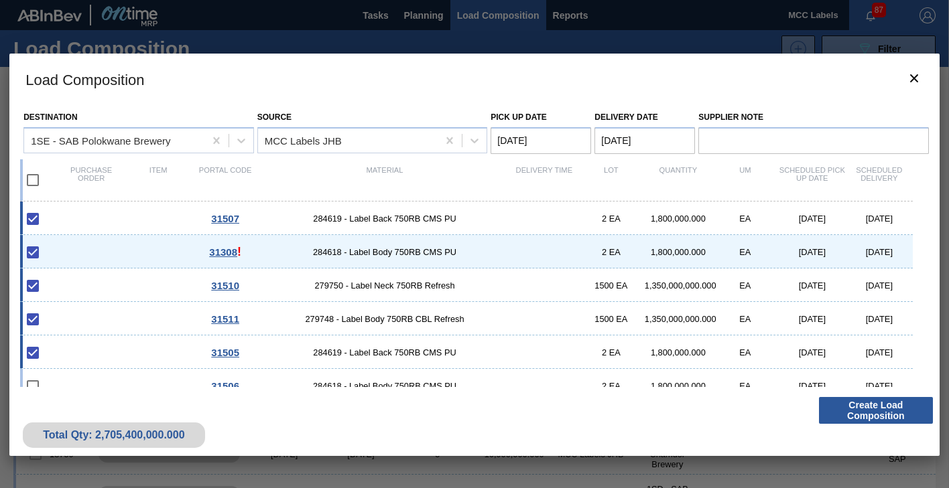
scroll to position [49, 0]
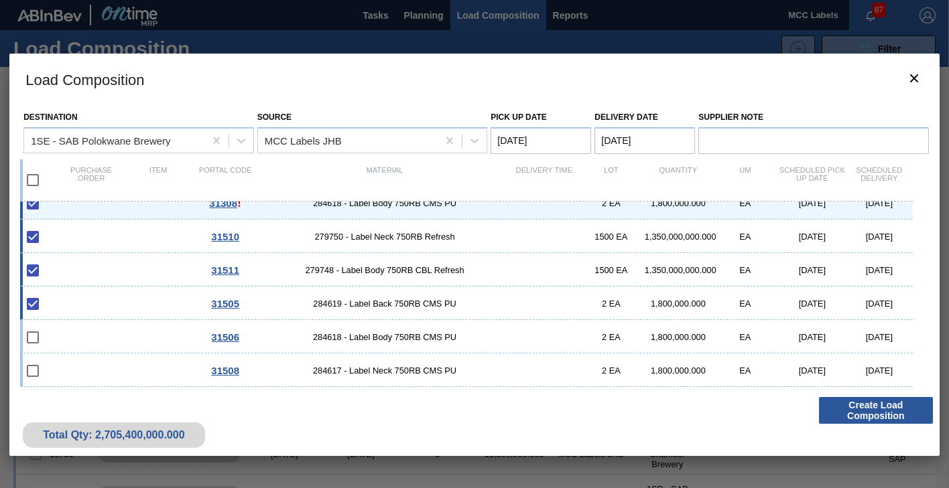
click at [62, 299] on div "31505 284619 - Label Back 750RB CMS PU 2 EA 1,800,000.000 EA [DATE] [DATE]" at bounding box center [466, 304] width 892 height 34
checkbox input "false"
click at [120, 364] on div "31508 284617 - Label Neck 750RB CMS PU 2 EA 1,800,000.000 EA [DATE] [DATE]" at bounding box center [466, 371] width 892 height 34
checkbox input "true"
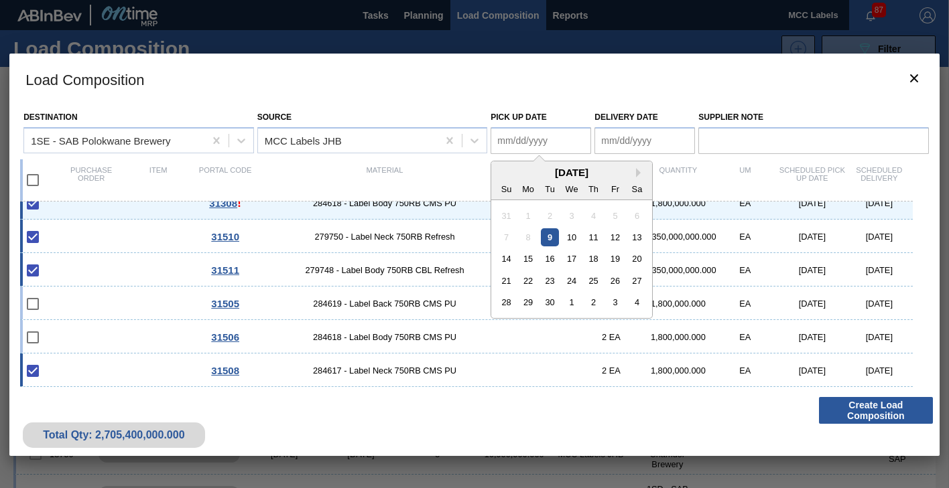
click at [543, 144] on Date "Pick up Date" at bounding box center [540, 140] width 101 height 27
click at [591, 235] on div "11" at bounding box center [593, 237] width 18 height 18
type Date "[DATE]"
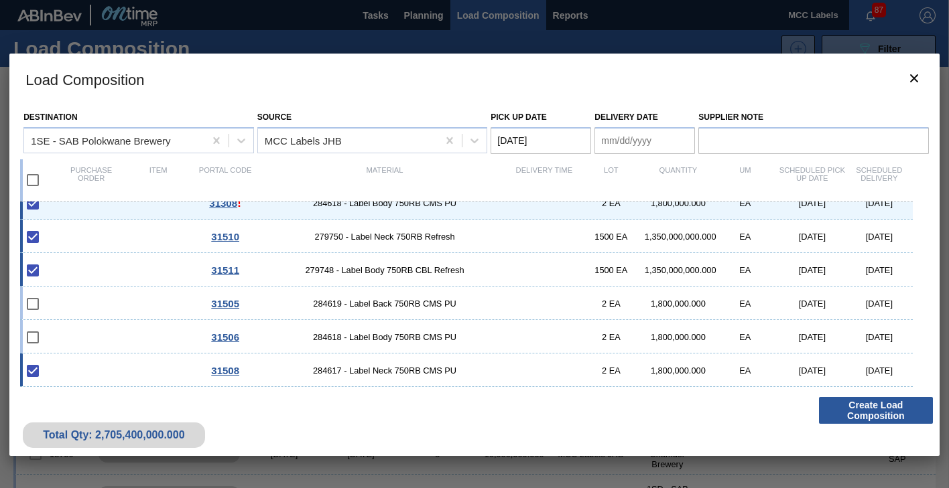
click at [615, 141] on Date "Delivery Date" at bounding box center [644, 140] width 101 height 27
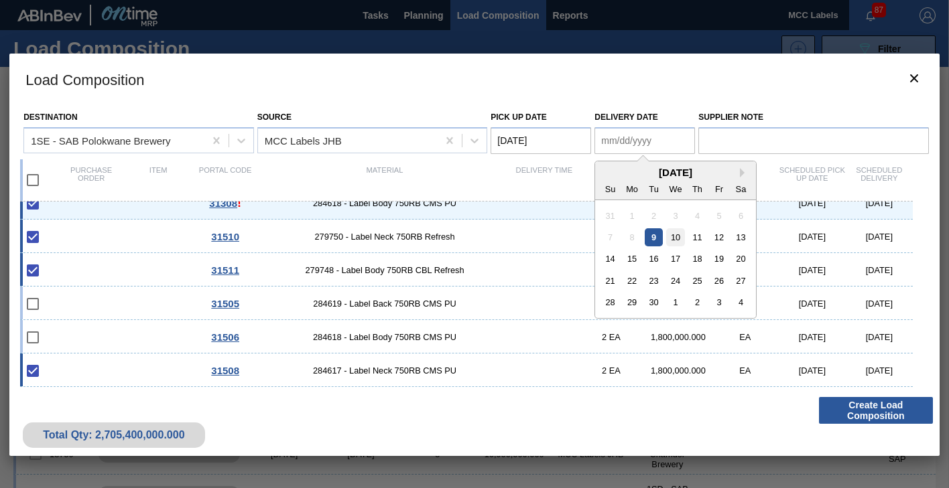
click at [673, 237] on div "10" at bounding box center [676, 237] width 18 height 18
type Date "[DATE]"
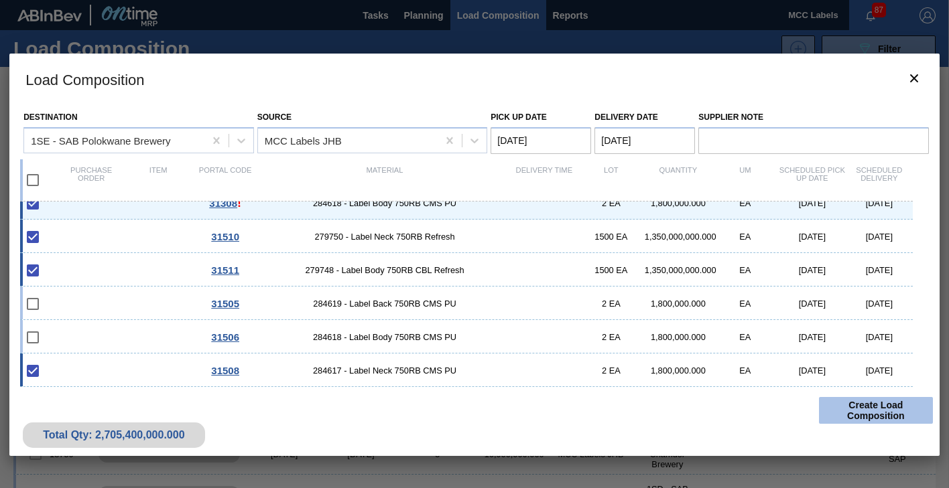
click at [890, 407] on button "Create Load Composition" at bounding box center [876, 410] width 114 height 27
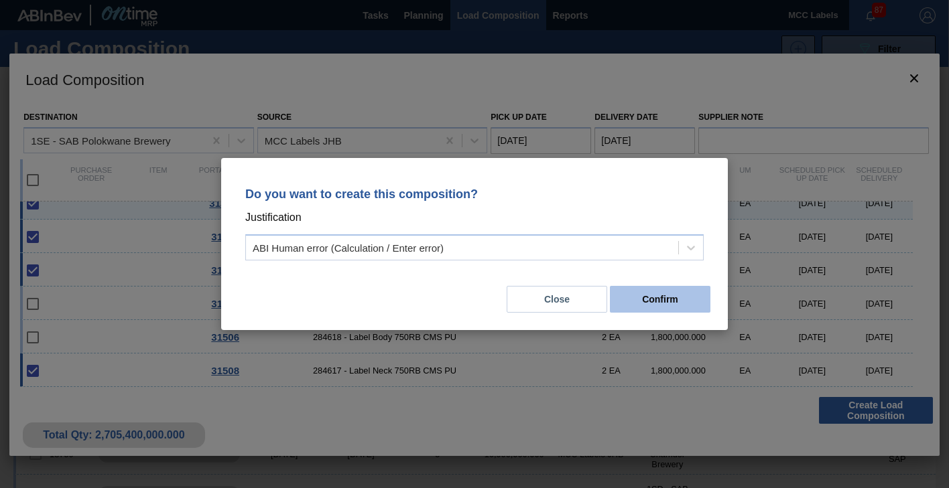
click at [669, 297] on button "Confirm" at bounding box center [660, 299] width 101 height 27
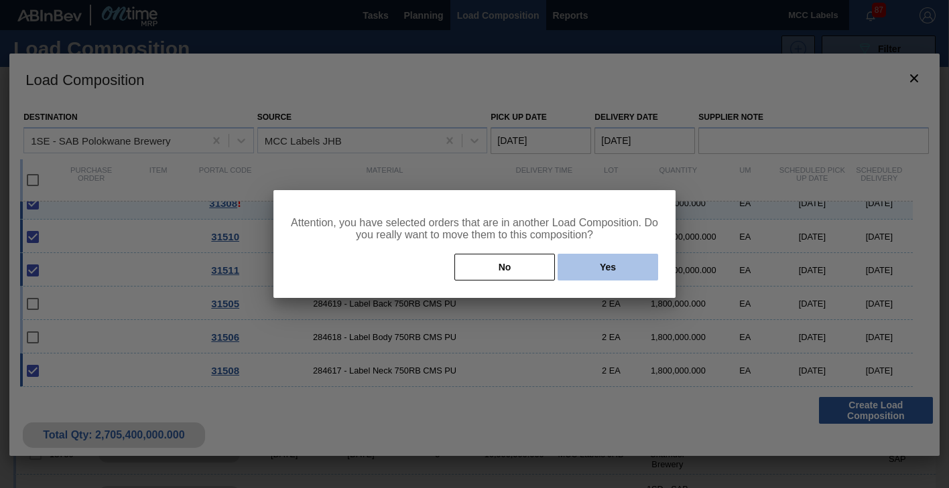
click at [604, 270] on button "Yes" at bounding box center [607, 267] width 101 height 27
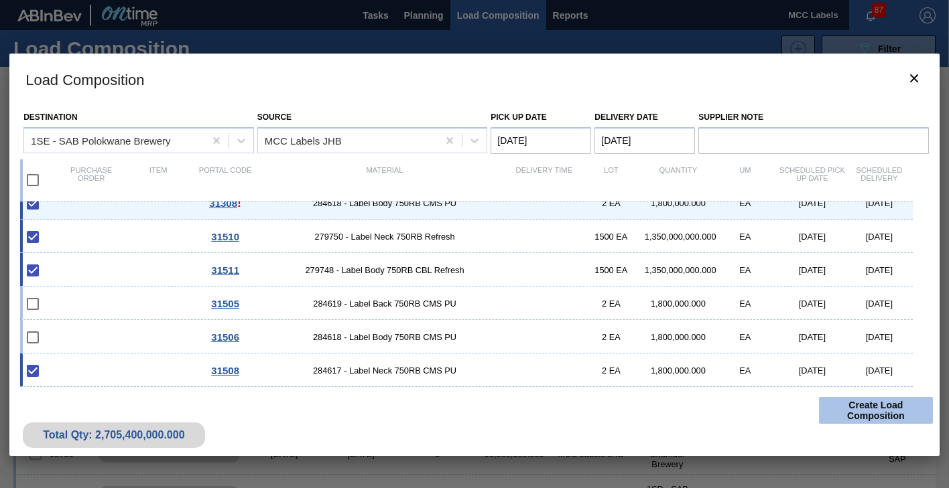
click at [837, 403] on button "Create Load Composition" at bounding box center [876, 410] width 114 height 27
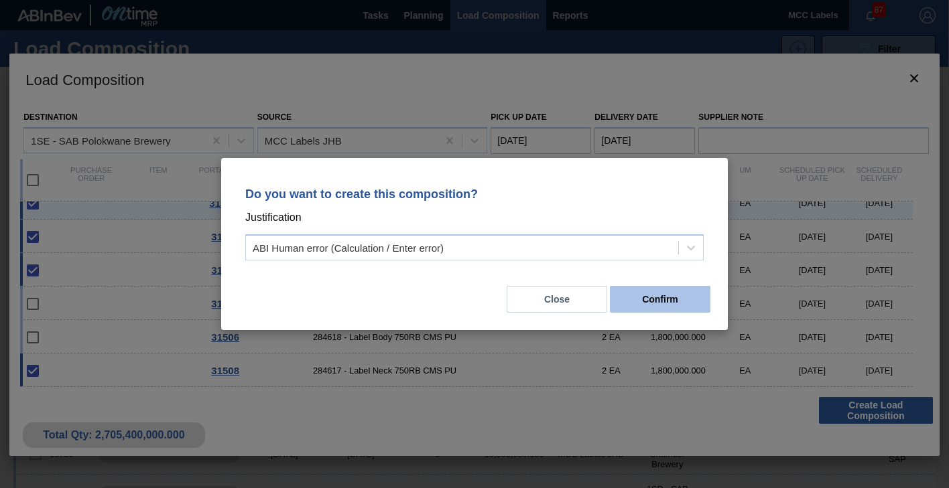
click at [653, 295] on button "Confirm" at bounding box center [660, 299] width 101 height 27
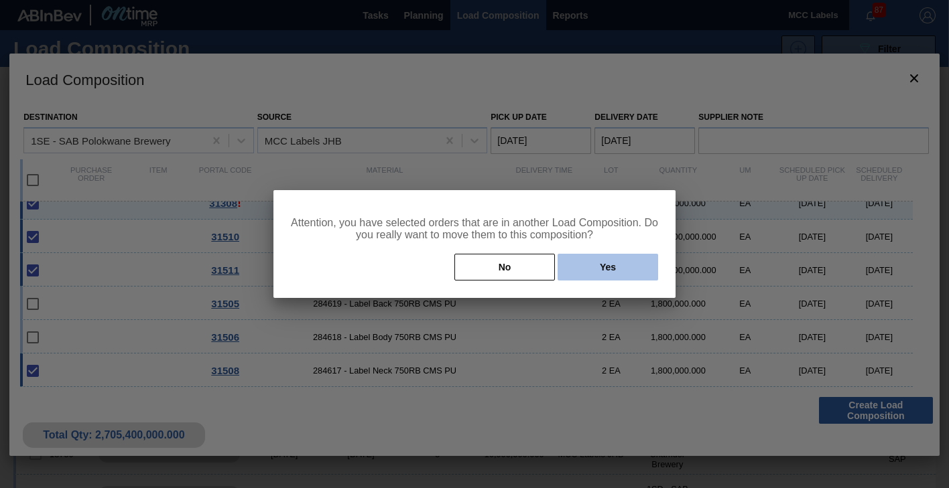
click at [584, 266] on button "Yes" at bounding box center [607, 267] width 101 height 27
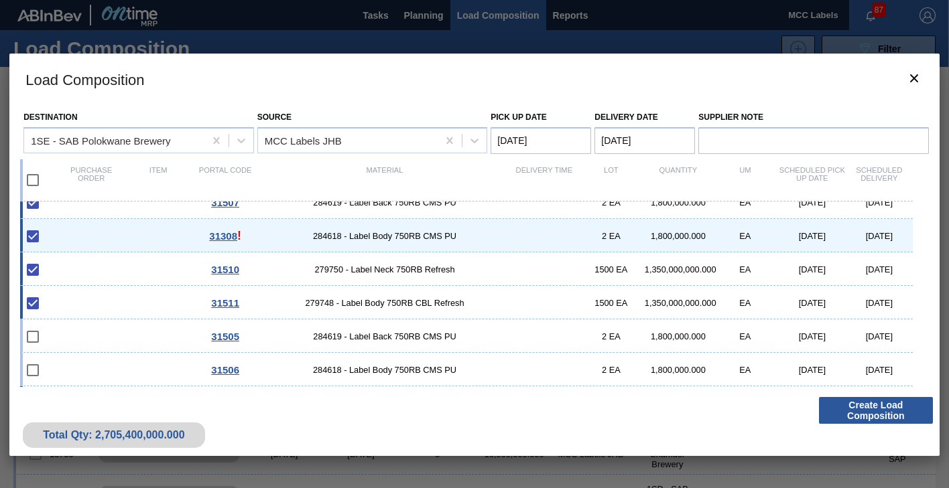
scroll to position [0, 0]
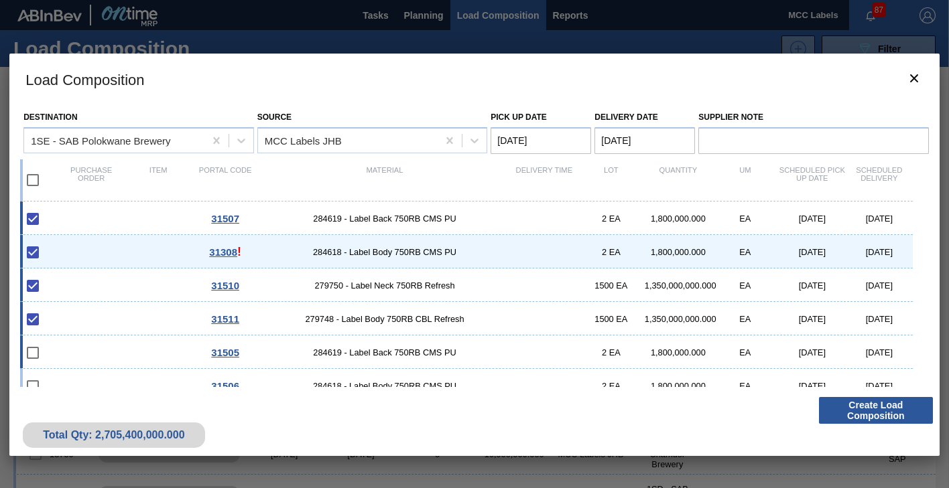
click at [147, 348] on div "31505 284619 - Label Back 750RB CMS PU 2 EA 1,800,000.000 EA [DATE] [DATE]" at bounding box center [466, 353] width 892 height 34
checkbox input "true"
click at [106, 215] on div "31507 284619 - Label Back 750RB CMS PU 2 EA 1,800,000.000 EA [DATE] [DATE]" at bounding box center [466, 219] width 892 height 34
checkbox input "false"
click at [559, 144] on Date "Pick up Date" at bounding box center [540, 140] width 101 height 27
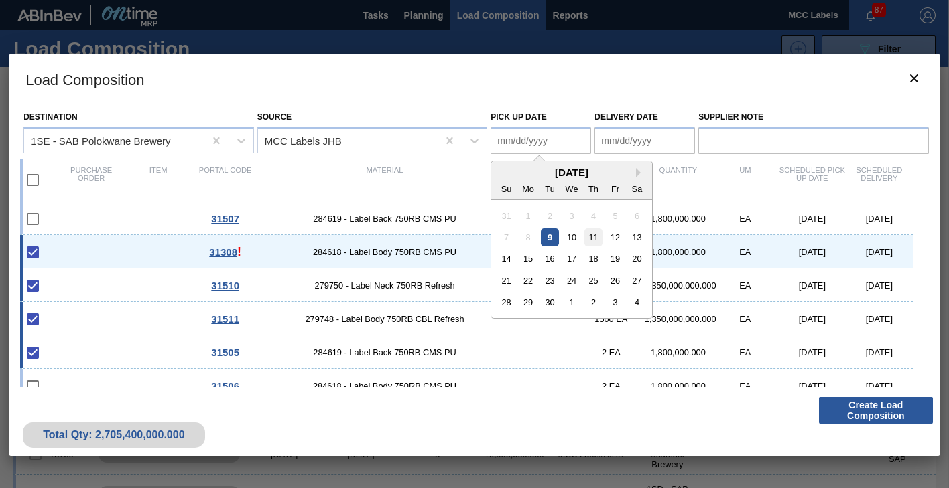
click at [588, 233] on div "11" at bounding box center [593, 237] width 18 height 18
type Date "[DATE]"
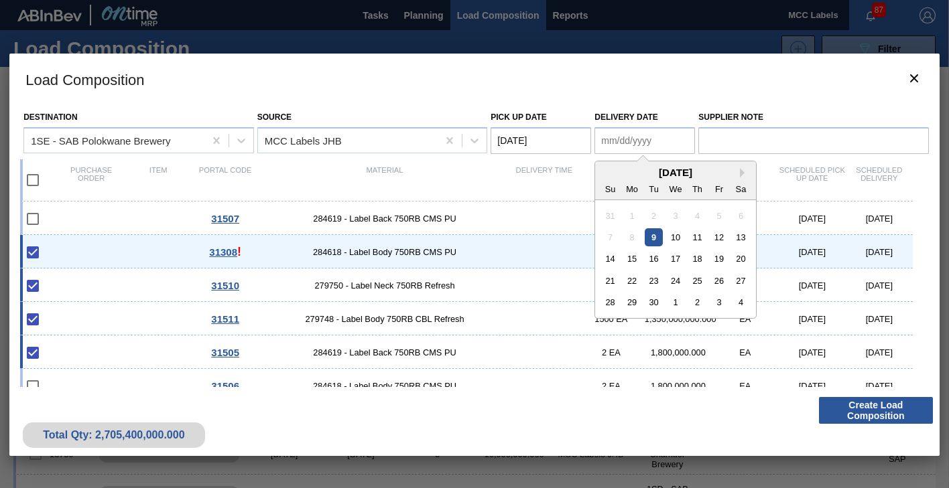
click at [625, 143] on Date "Delivery Date" at bounding box center [644, 140] width 101 height 27
click at [675, 238] on div "10" at bounding box center [676, 237] width 18 height 18
type Date "[DATE]"
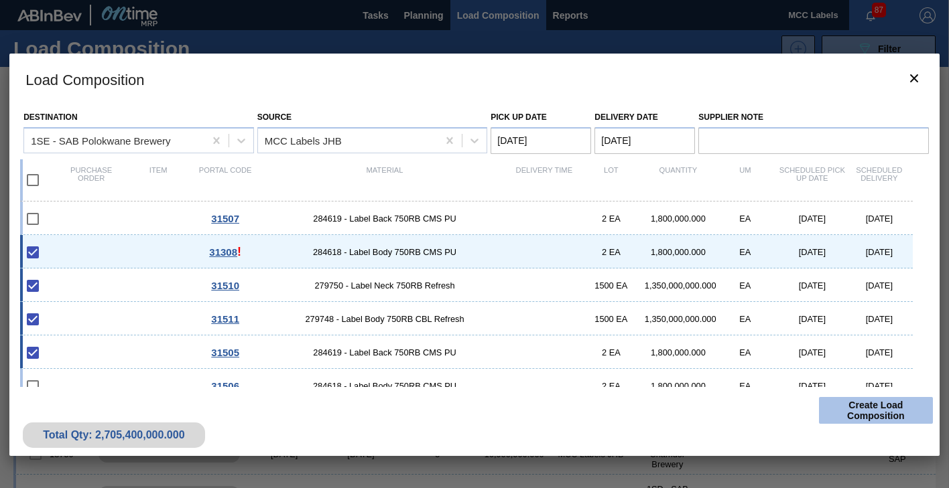
click at [864, 411] on button "Create Load Composition" at bounding box center [876, 410] width 114 height 27
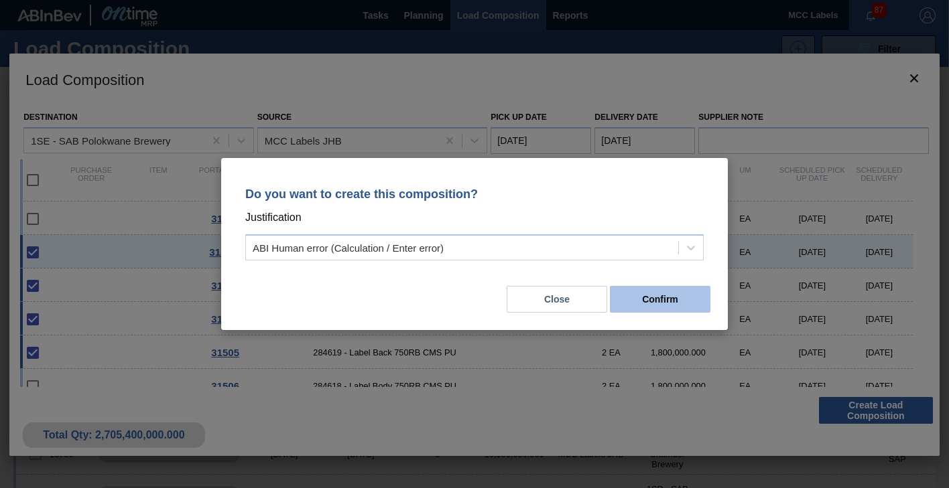
click at [659, 307] on button "Confirm" at bounding box center [660, 299] width 101 height 27
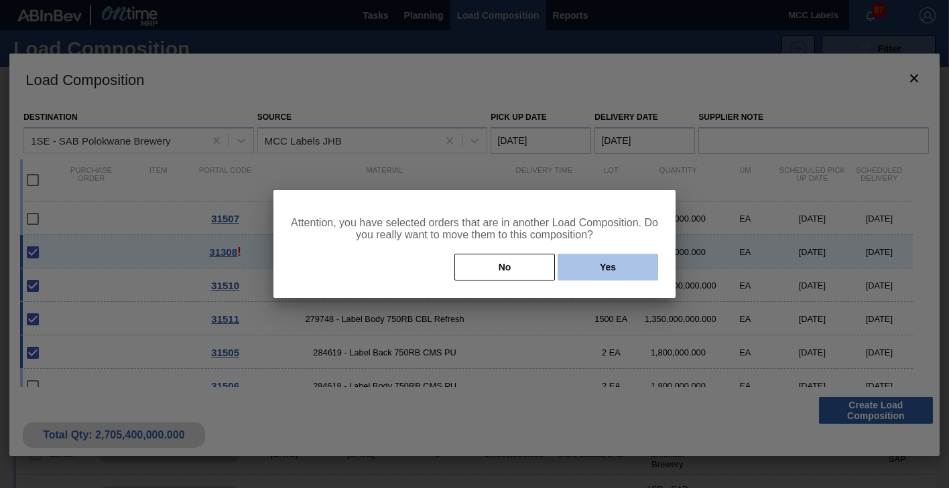
click at [602, 272] on button "Yes" at bounding box center [607, 267] width 101 height 27
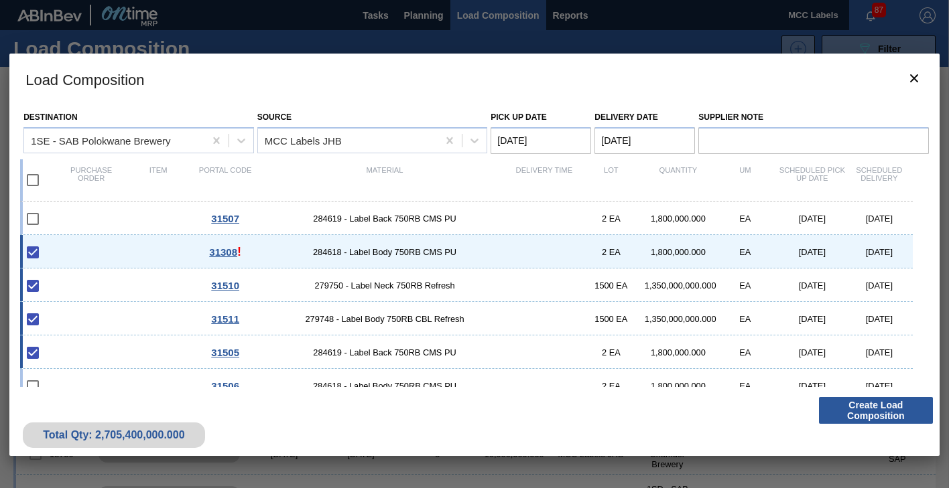
click at [419, 16] on div at bounding box center [474, 244] width 949 height 488
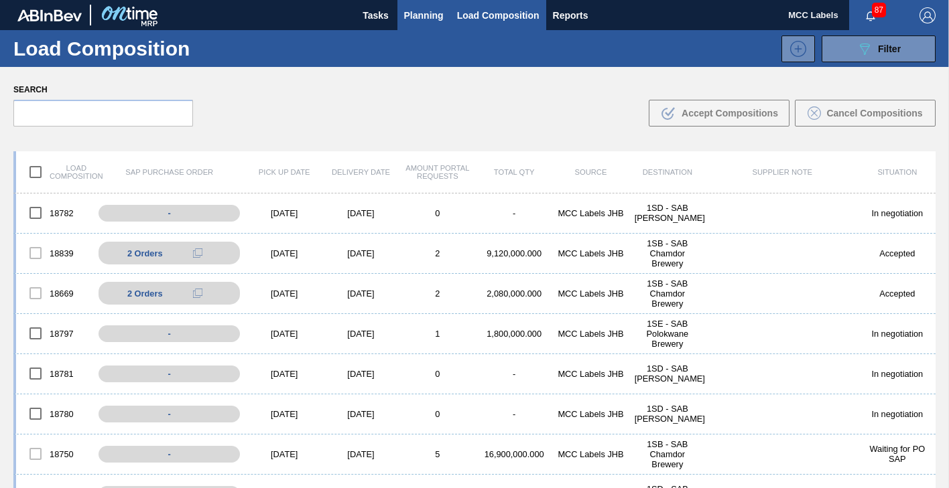
click at [413, 10] on span "Planning" at bounding box center [424, 15] width 40 height 16
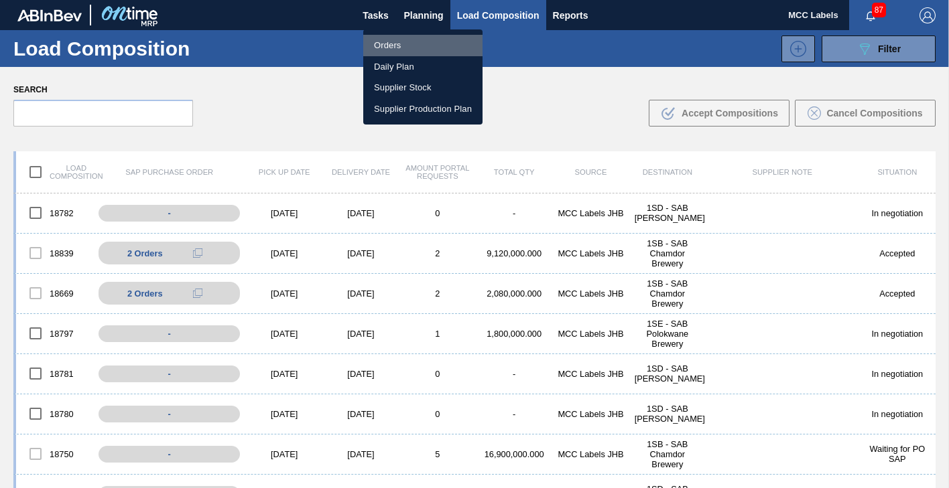
click at [387, 44] on li "Orders" at bounding box center [422, 45] width 119 height 21
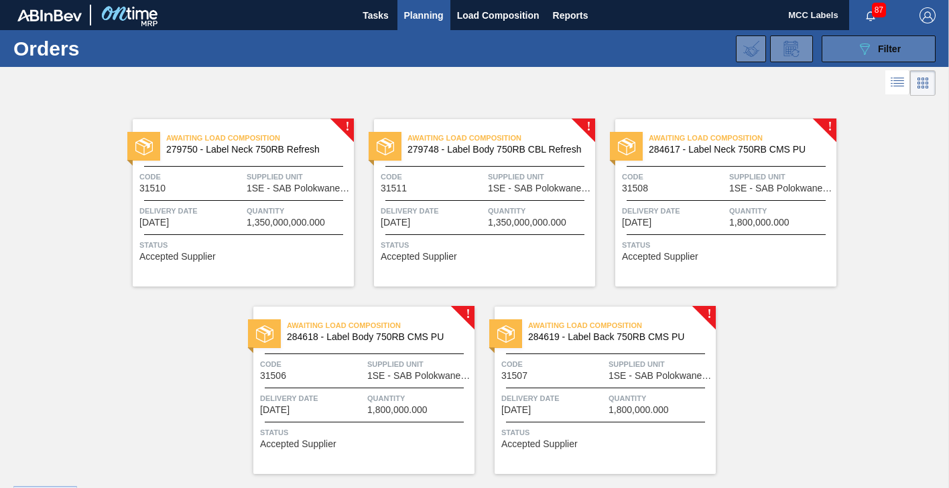
click at [843, 42] on button "089F7B8B-B2A5-4AFE-B5C0-19BA573D28AC Filter" at bounding box center [878, 49] width 114 height 27
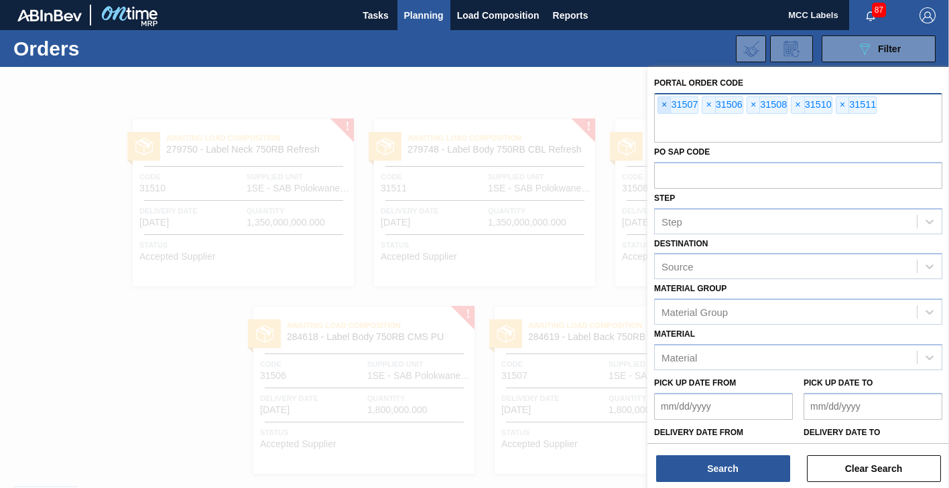
click at [661, 103] on span "×" at bounding box center [664, 105] width 13 height 16
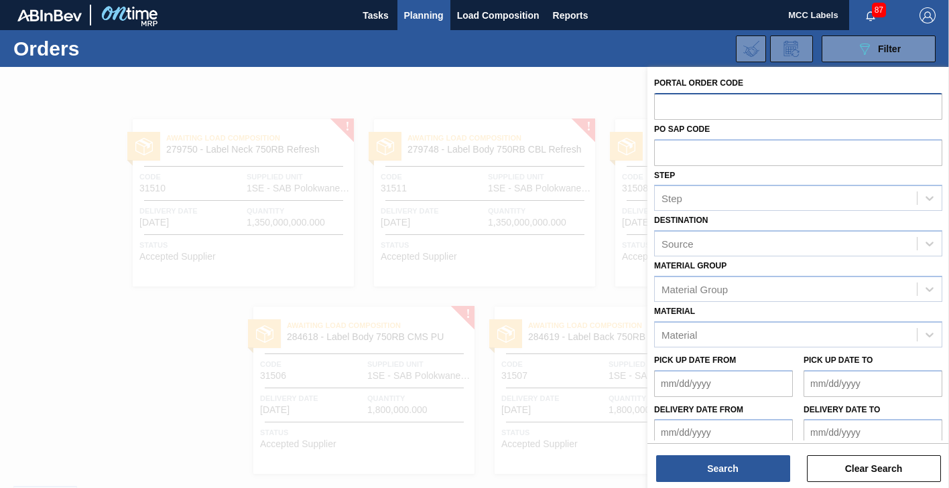
click at [661, 103] on input "text" at bounding box center [798, 105] width 288 height 25
click at [663, 108] on input "text" at bounding box center [798, 105] width 288 height 25
click at [671, 105] on input "text" at bounding box center [798, 105] width 288 height 25
type input "31507"
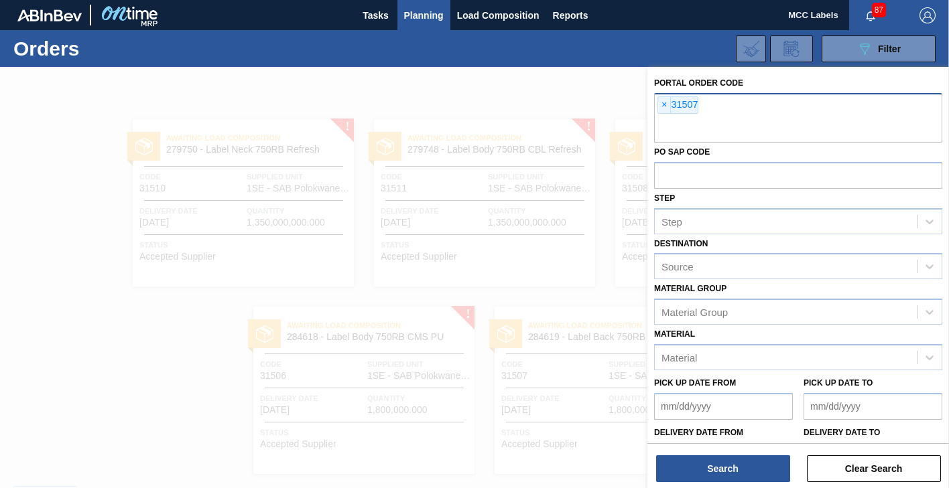
click at [695, 129] on input "text" at bounding box center [798, 129] width 288 height 25
type input "31506"
click at [685, 127] on input "text" at bounding box center [798, 129] width 288 height 25
type input "31508"
click at [798, 130] on input "text" at bounding box center [798, 129] width 288 height 25
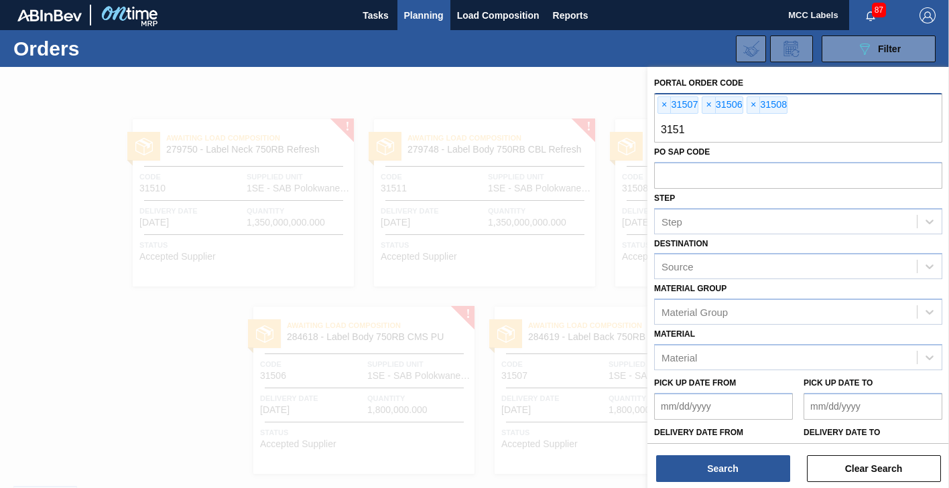
type input "31510"
click at [665, 124] on input "text" at bounding box center [798, 129] width 288 height 25
type input "31511"
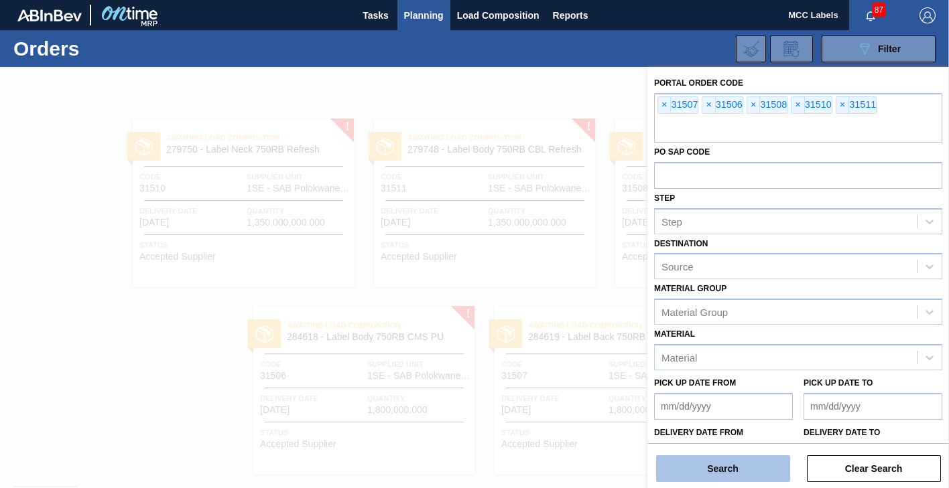
click at [683, 466] on button "Search" at bounding box center [723, 469] width 134 height 27
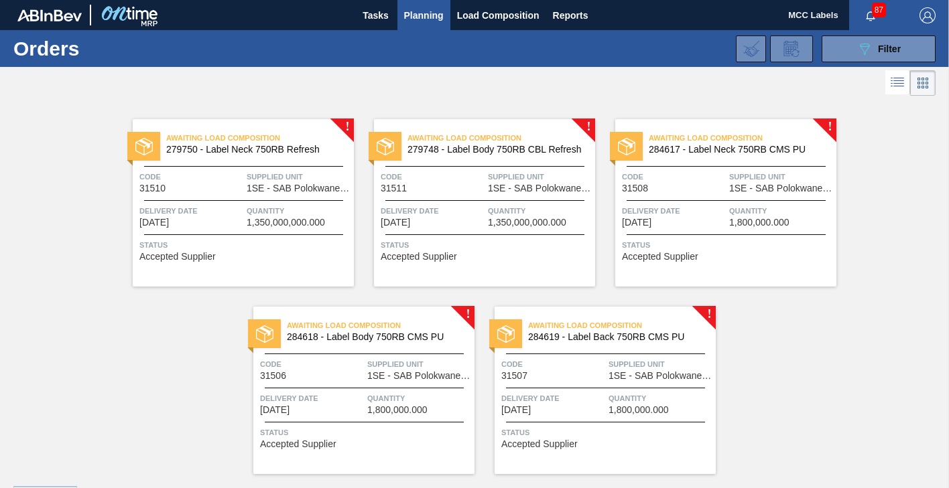
click at [245, 210] on div "Delivery Date [DATE] Quantity 1,350,000,000.000" at bounding box center [243, 215] width 221 height 23
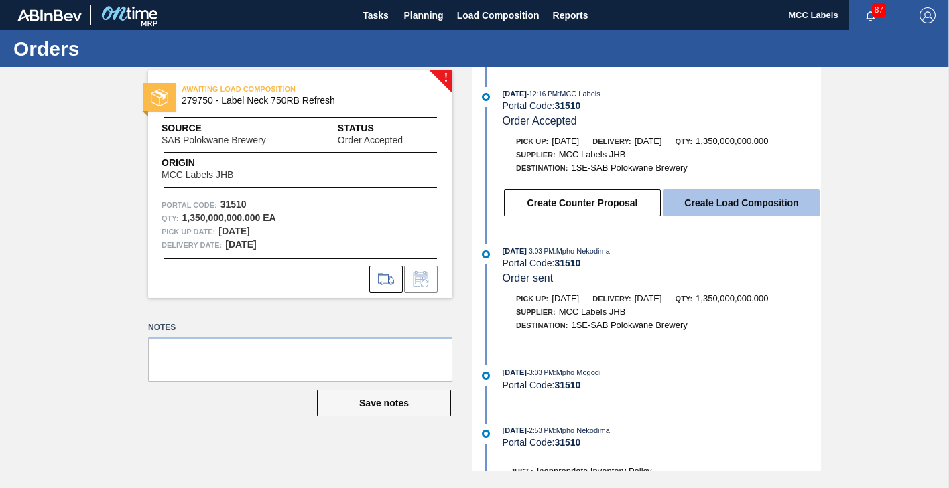
click at [708, 198] on button "Create Load Composition" at bounding box center [741, 203] width 156 height 27
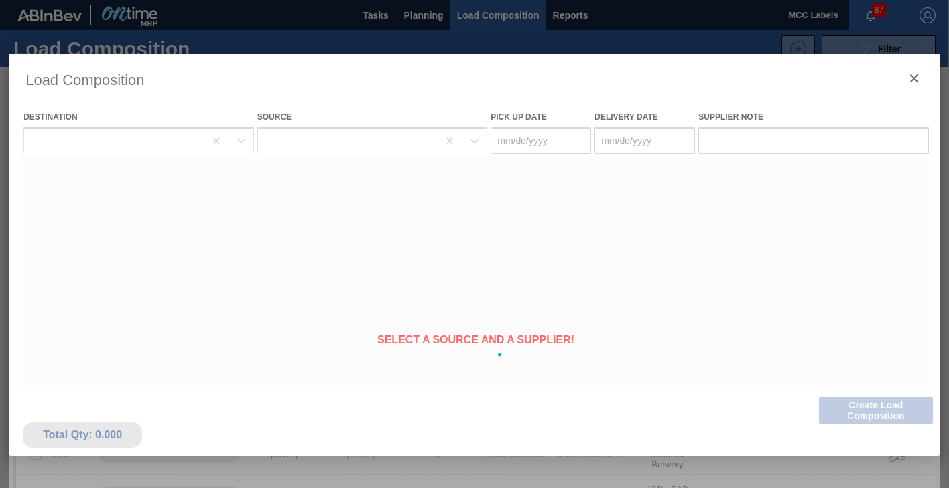
type Date "[DATE]"
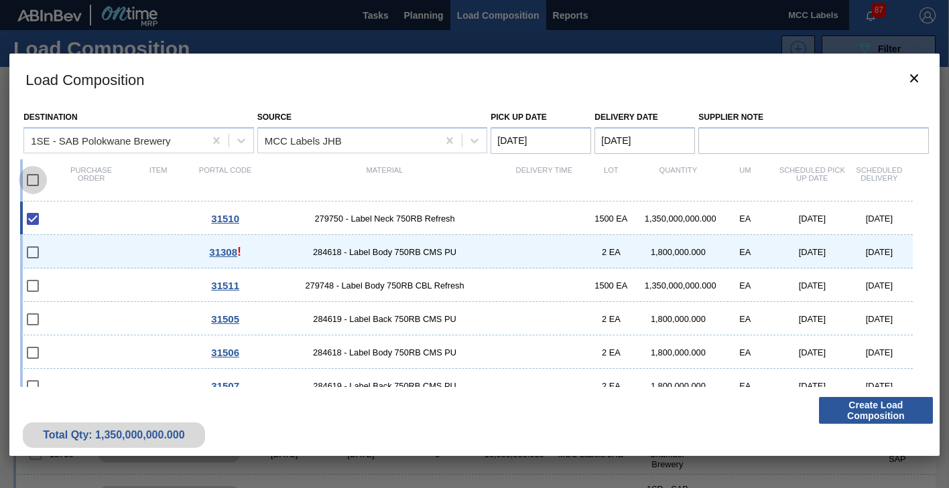
click at [34, 178] on input "checkbox" at bounding box center [33, 180] width 28 height 28
checkbox input "true"
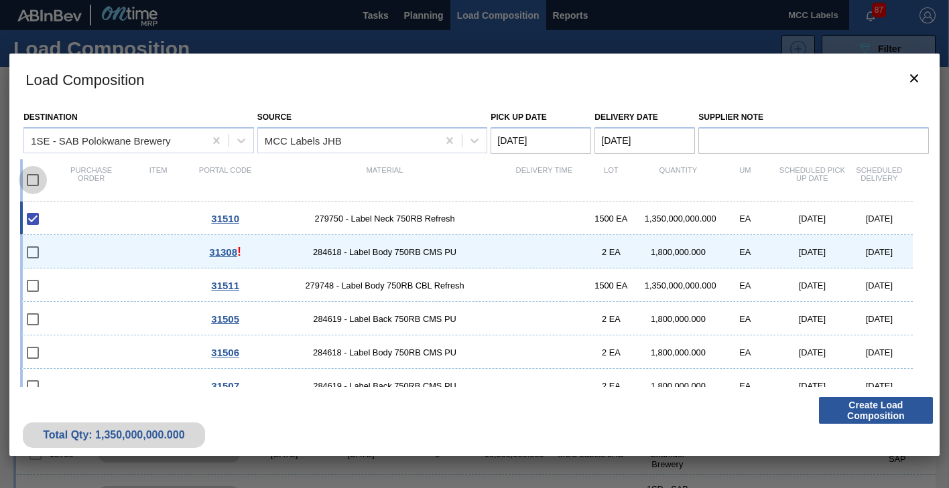
checkbox input "true"
click at [34, 178] on input "checkbox" at bounding box center [33, 180] width 28 height 28
checkbox input "false"
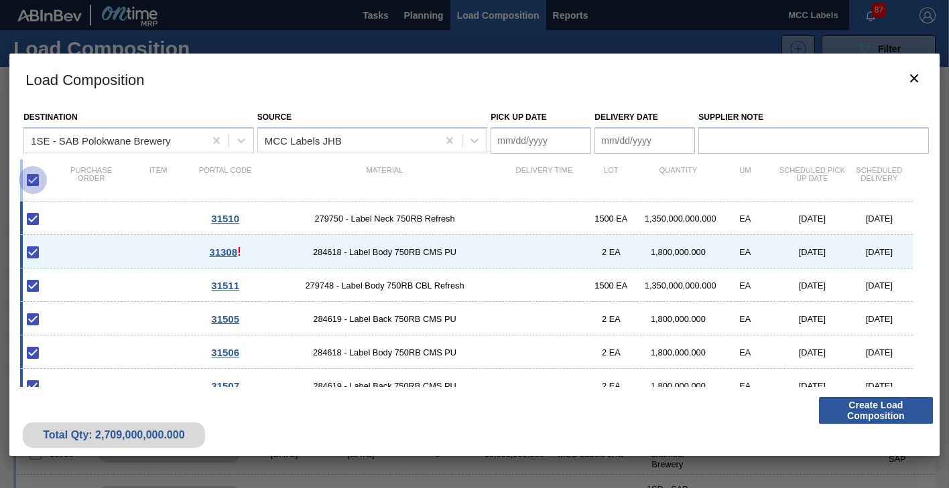
checkbox input "false"
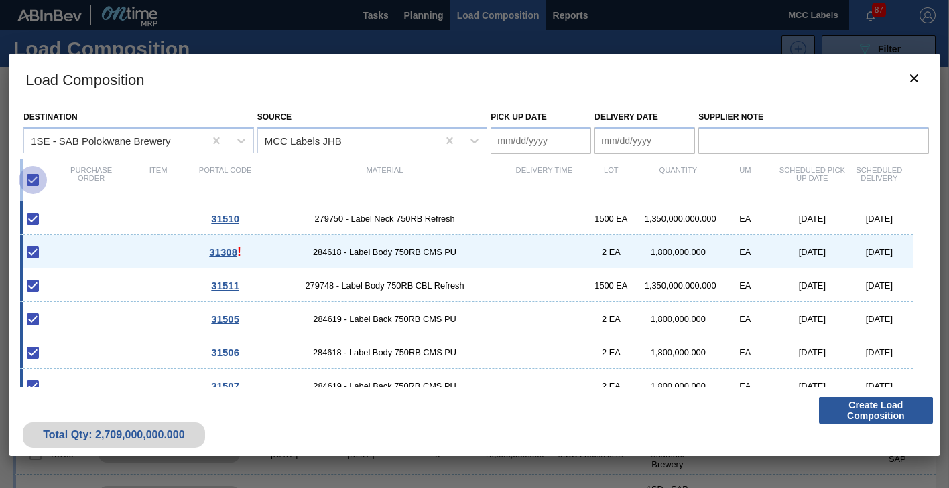
checkbox input "false"
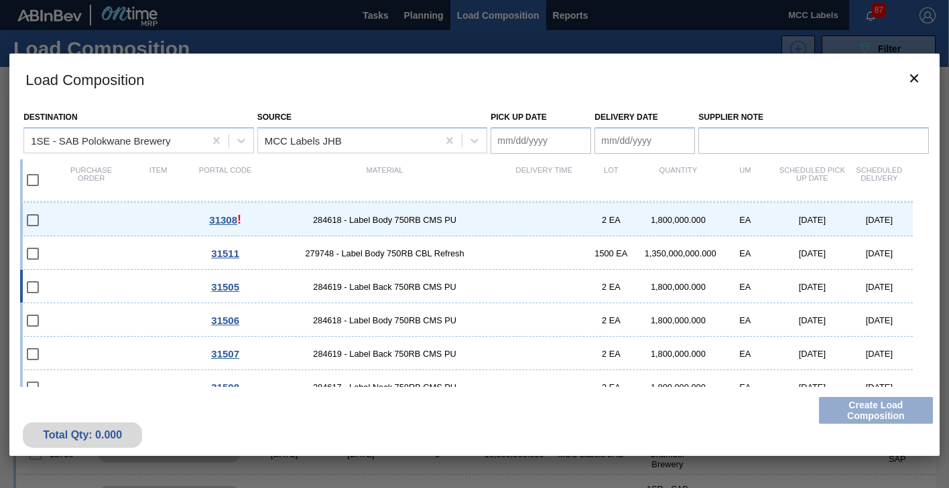
scroll to position [49, 0]
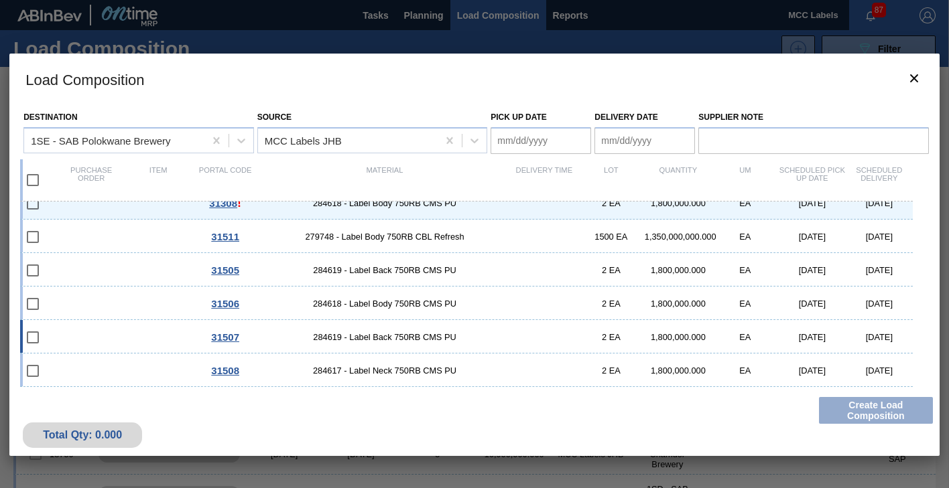
click at [105, 335] on div "31507 284619 - Label Back 750RB CMS PU 2 EA 1,800,000.000 EA [DATE] [DATE]" at bounding box center [466, 337] width 892 height 34
type Date "[DATE]"
checkbox input "true"
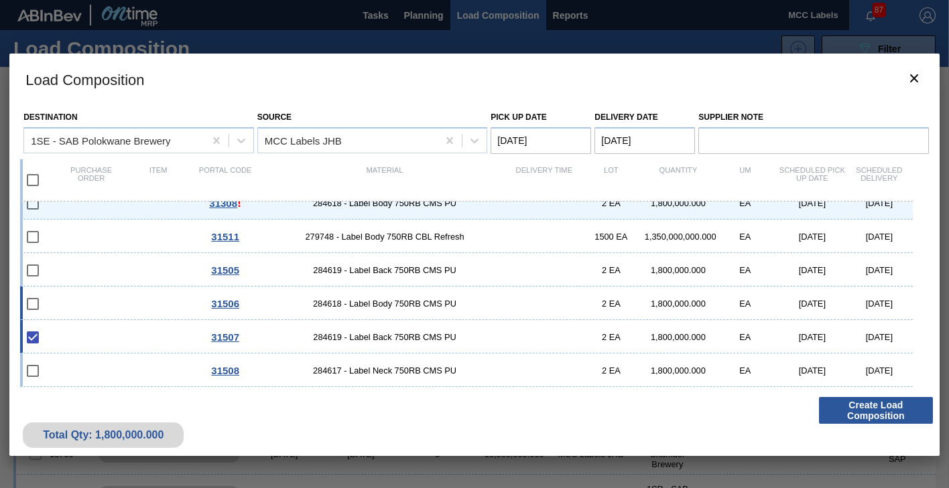
click at [139, 300] on div "31506 284618 - Label Body 750RB CMS PU 2 EA 1,800,000.000 EA [DATE] [DATE]" at bounding box center [466, 304] width 892 height 34
checkbox input "true"
click at [136, 364] on div "31508 284617 - Label Neck 750RB CMS PU 2 EA 1,800,000.000 EA [DATE] [DATE]" at bounding box center [466, 371] width 892 height 34
checkbox input "true"
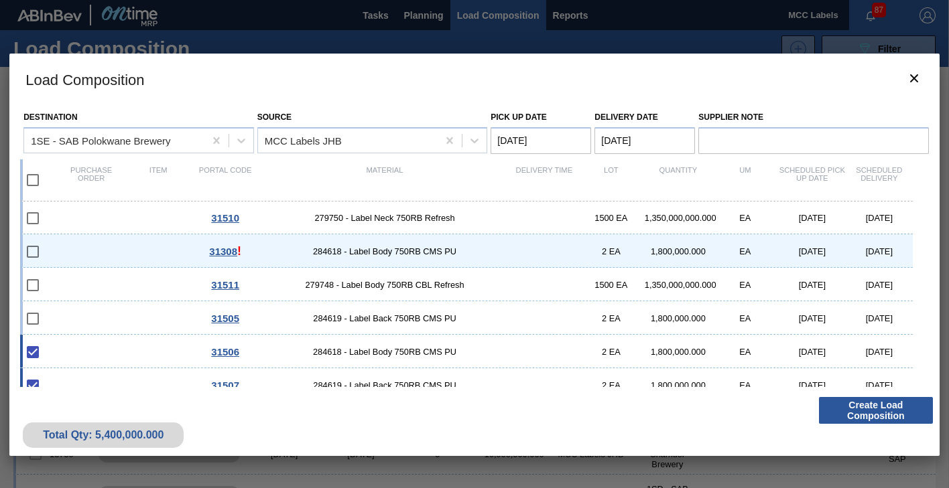
scroll to position [0, 0]
click at [99, 212] on div "31510 279750 - Label Neck 750RB Refresh 1500 EA 1,350,000,000.000 EA [DATE] [DA…" at bounding box center [466, 219] width 892 height 34
checkbox input "true"
click at [109, 291] on div "31511 279748 - Label Body 750RB CBL Refresh 1500 EA 1,350,000,000.000 EA [DATE]…" at bounding box center [466, 286] width 892 height 34
checkbox input "true"
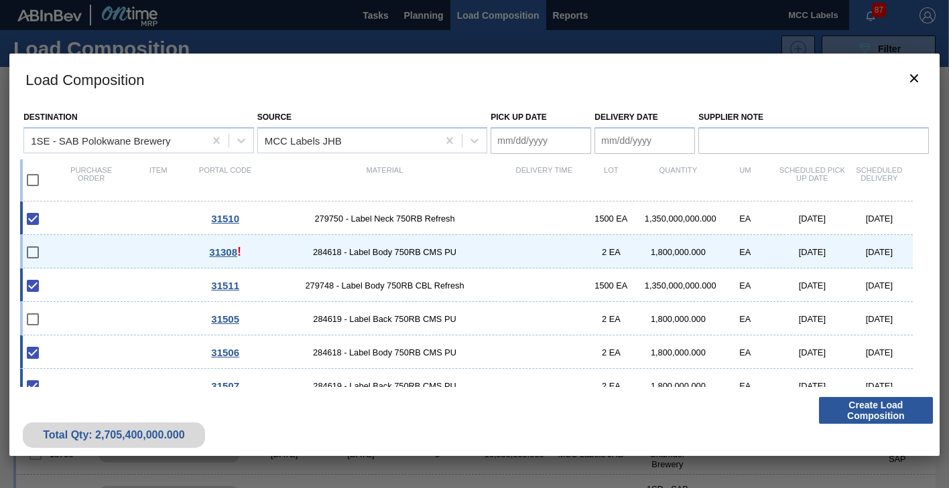
scroll to position [49, 0]
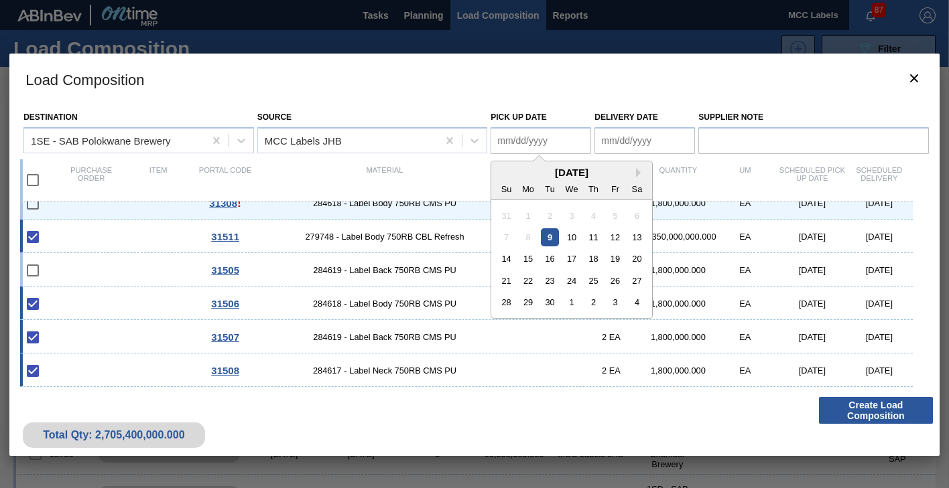
click at [524, 135] on Date "Pick up Date" at bounding box center [540, 140] width 101 height 27
click at [592, 234] on div "11" at bounding box center [593, 237] width 18 height 18
type Date "[DATE]"
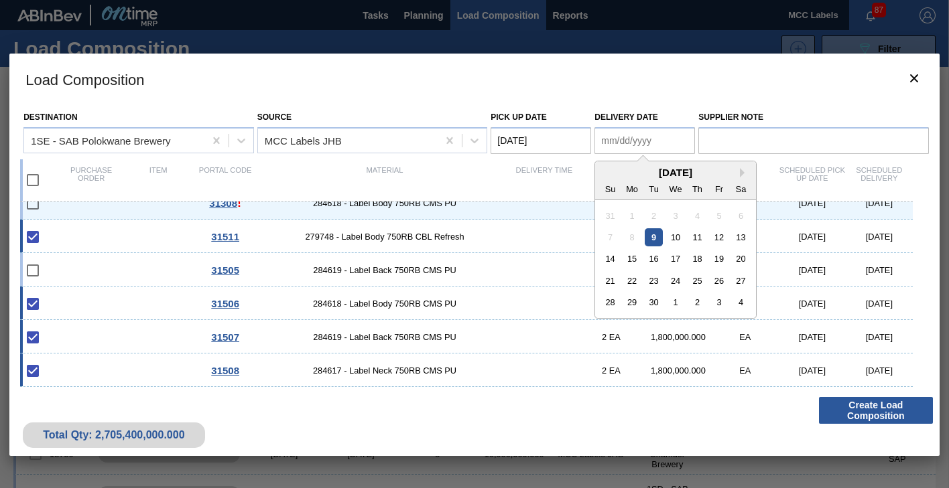
click at [616, 139] on Date "Delivery Date" at bounding box center [644, 140] width 101 height 27
click at [673, 239] on div "10" at bounding box center [676, 237] width 18 height 18
type Date "[DATE]"
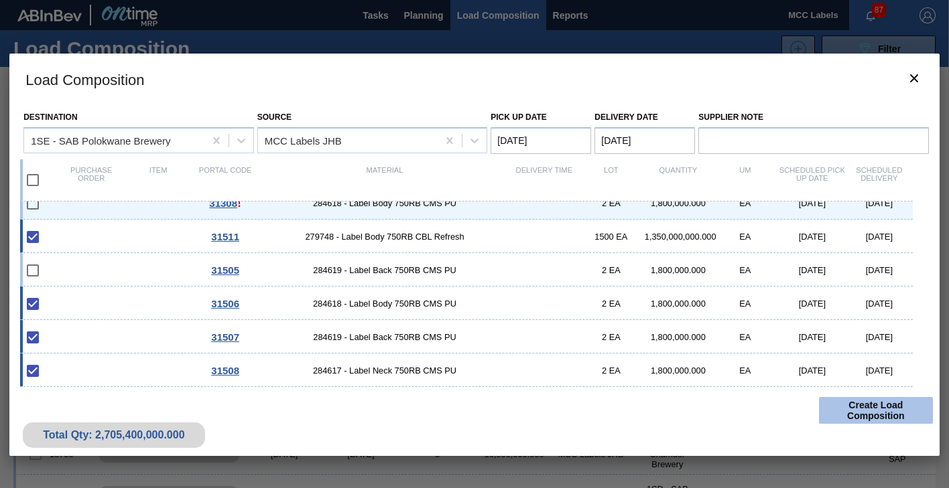
click at [868, 410] on button "Create Load Composition" at bounding box center [876, 410] width 114 height 27
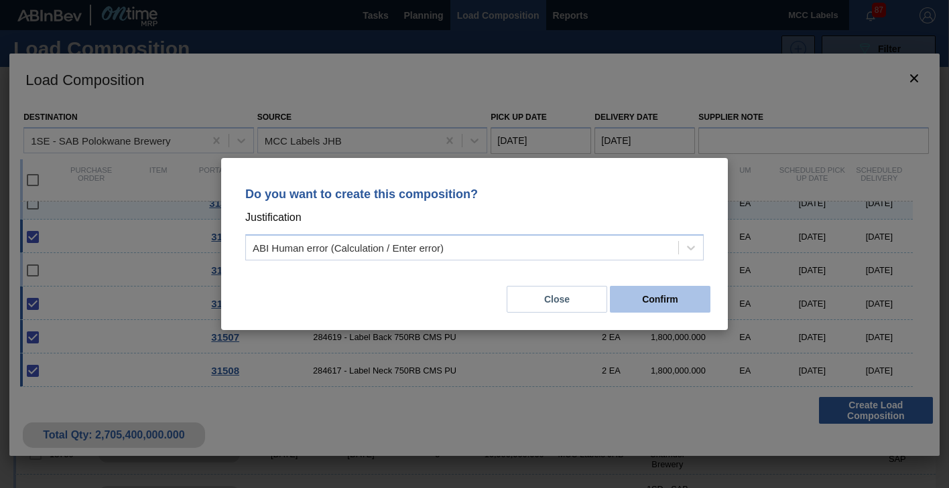
click at [667, 297] on button "Confirm" at bounding box center [660, 299] width 101 height 27
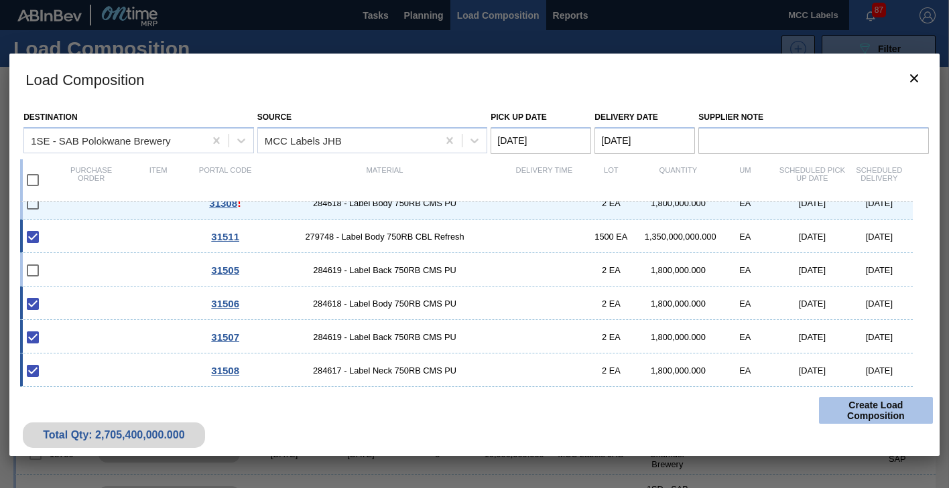
click at [848, 411] on button "Create Load Composition" at bounding box center [876, 410] width 114 height 27
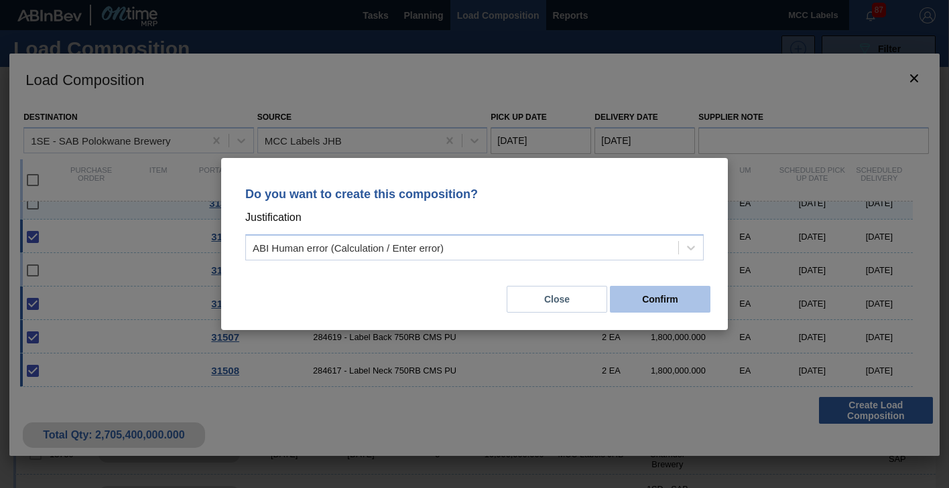
click at [639, 297] on button "Confirm" at bounding box center [660, 299] width 101 height 27
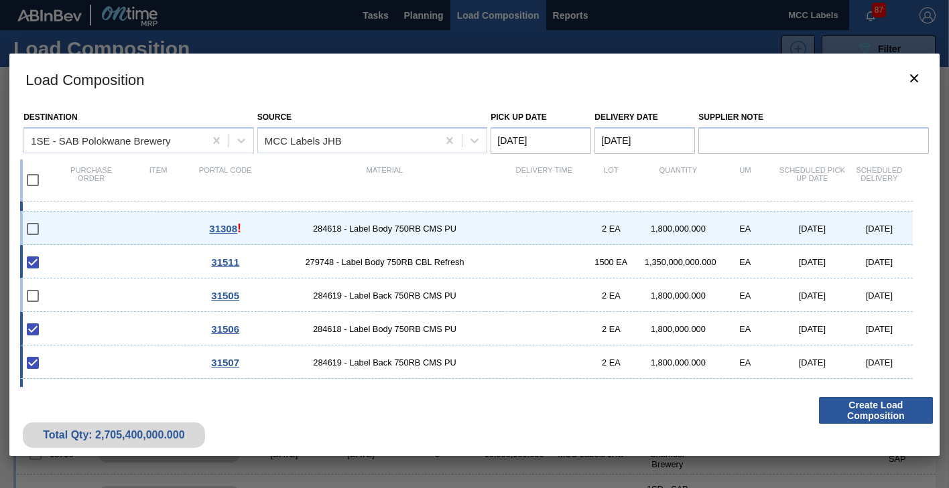
scroll to position [0, 0]
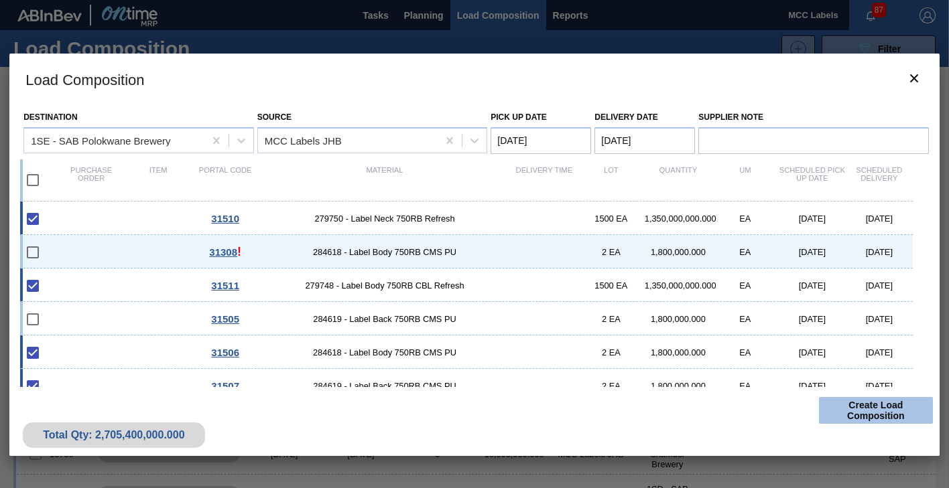
click at [864, 416] on button "Create Load Composition" at bounding box center [876, 410] width 114 height 27
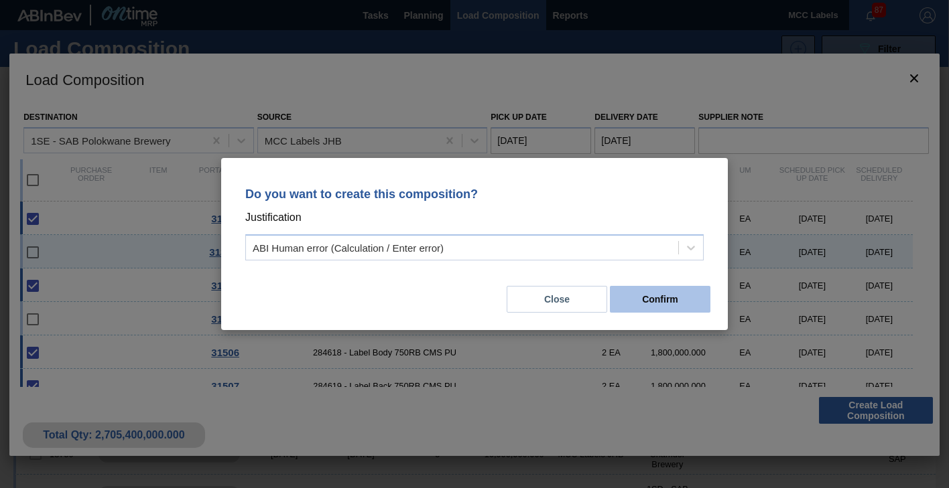
click at [657, 299] on button "Confirm" at bounding box center [660, 299] width 101 height 27
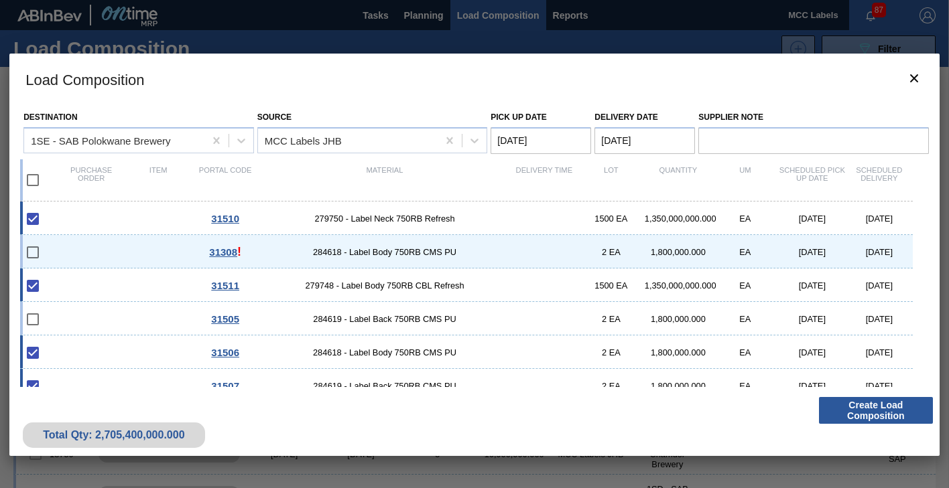
scroll to position [49, 0]
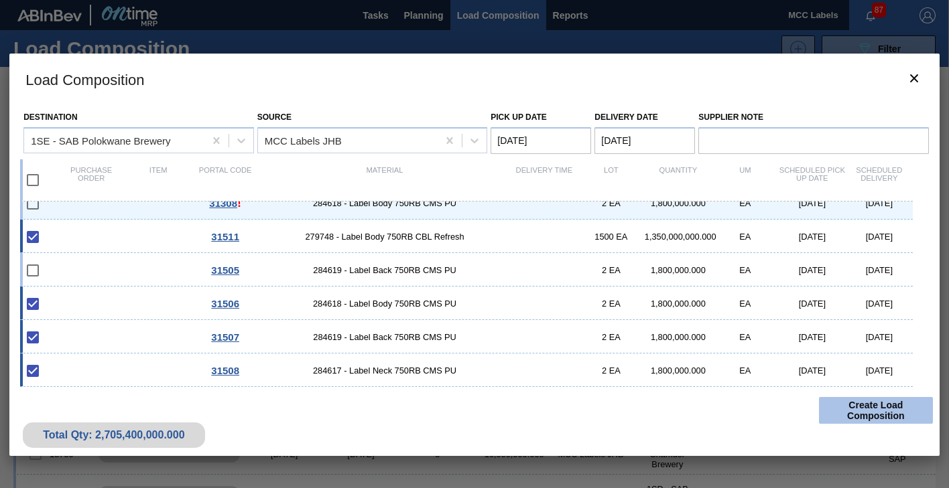
click at [862, 415] on button "Create Load Composition" at bounding box center [876, 410] width 114 height 27
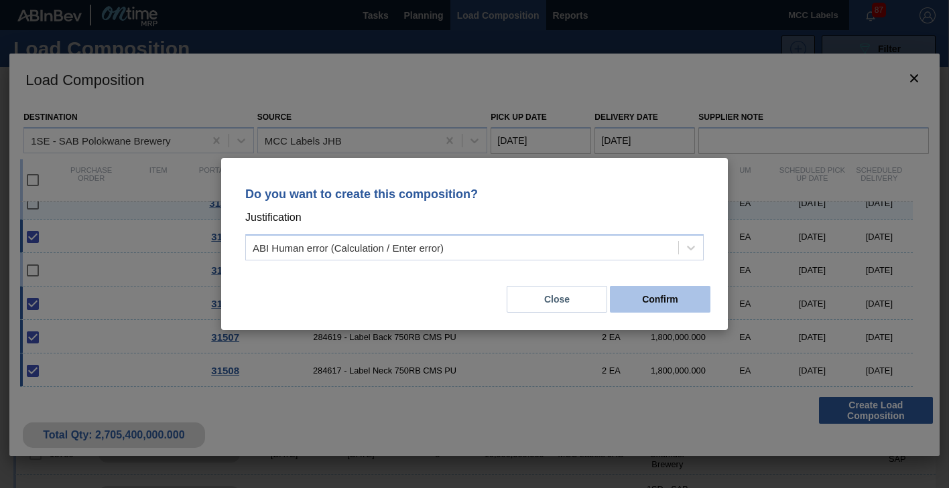
click at [675, 304] on button "Confirm" at bounding box center [660, 299] width 101 height 27
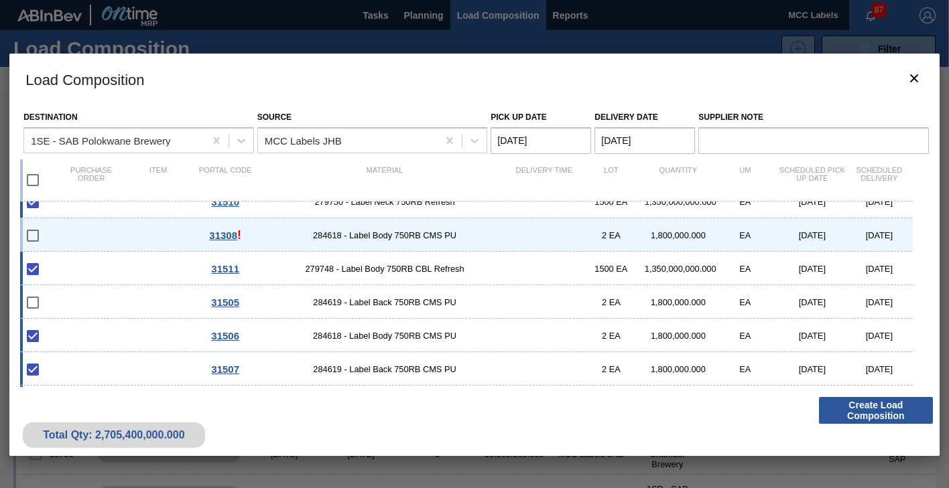
scroll to position [0, 0]
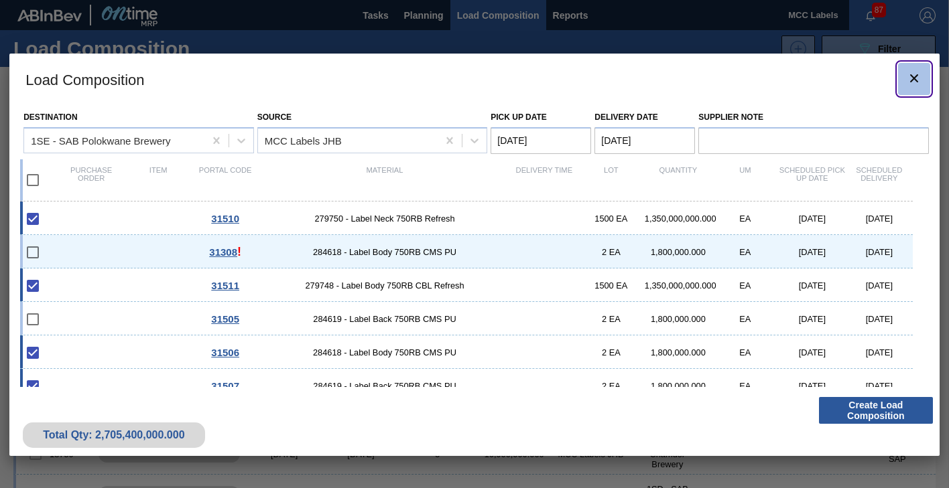
click at [913, 72] on icon "botão de ícone" at bounding box center [914, 78] width 16 height 16
